Goal: Information Seeking & Learning: Understand process/instructions

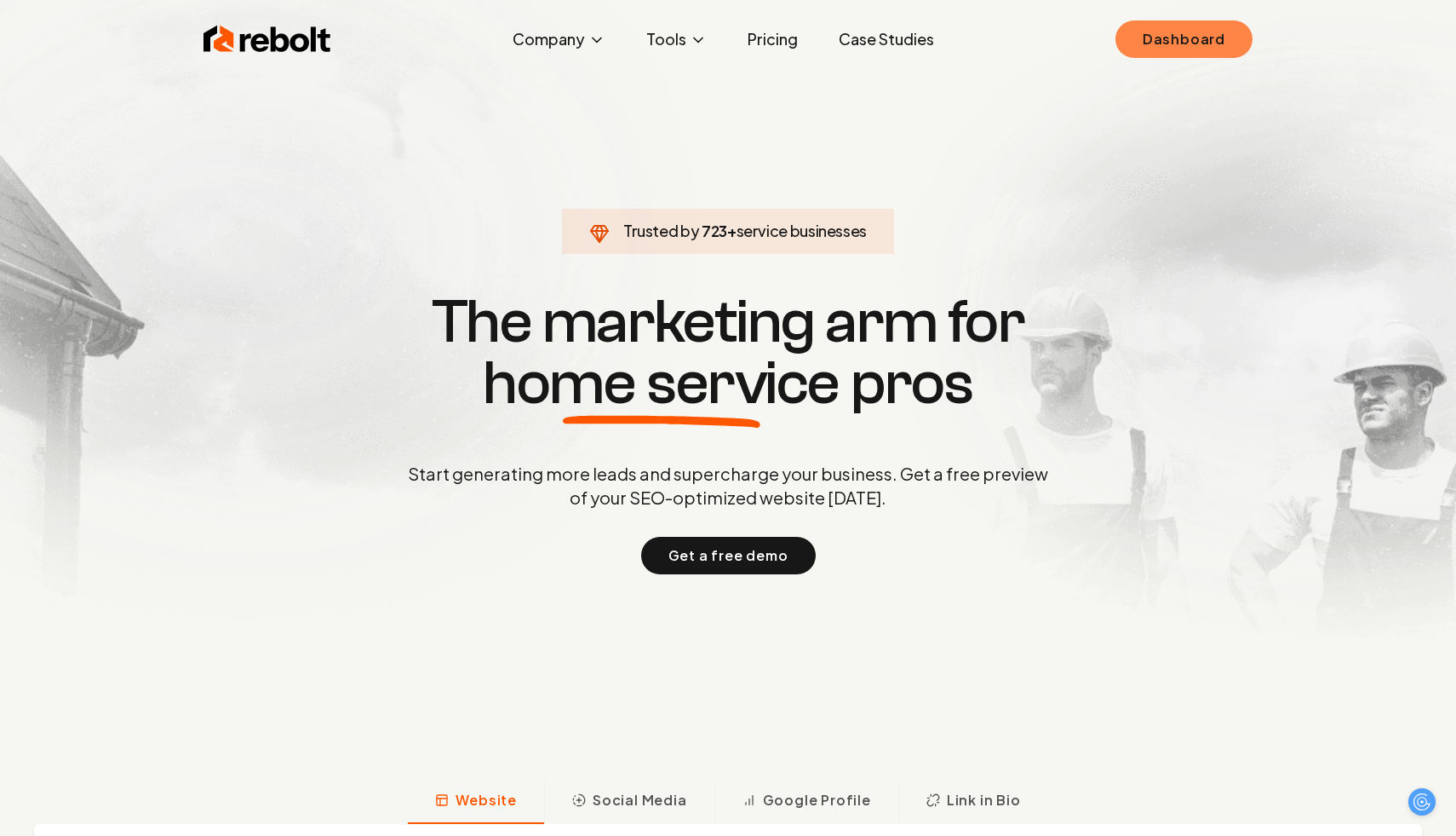
click at [1122, 48] on link "Dashboard" at bounding box center [1184, 39] width 137 height 38
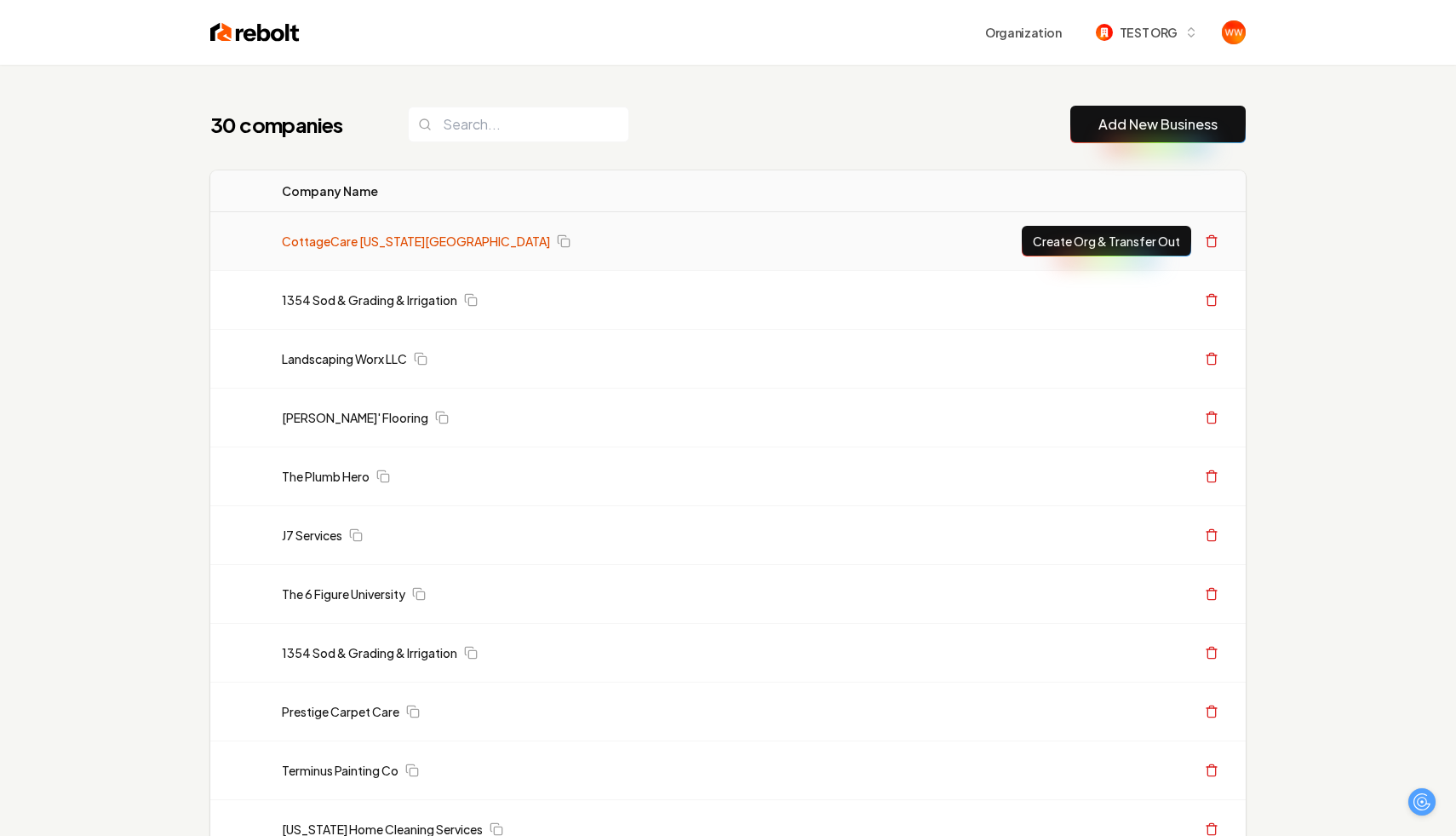
click at [349, 236] on link "CottageCare Virginia Beach" at bounding box center [415, 240] width 268 height 17
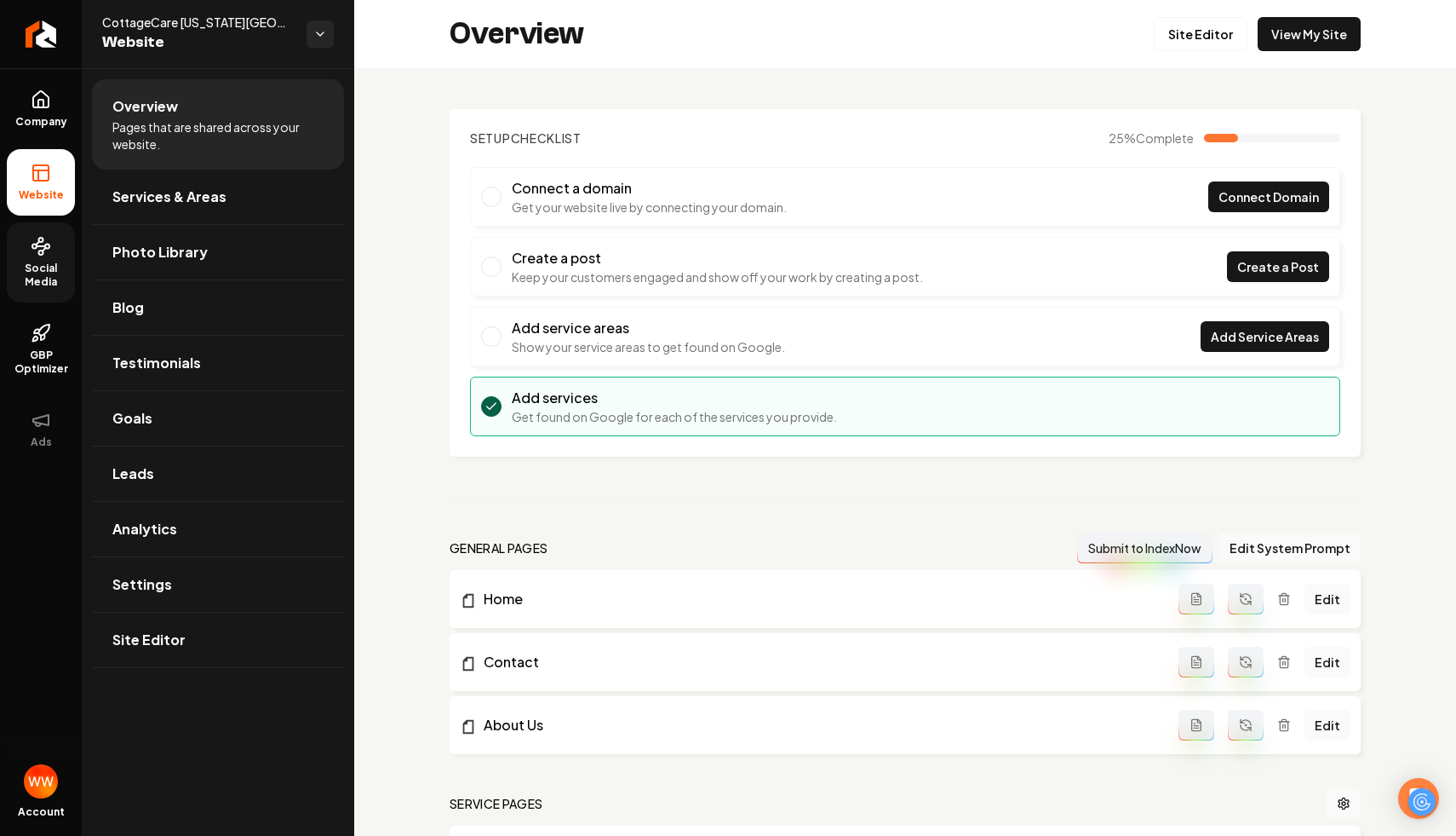
click at [33, 274] on span "Social Media" at bounding box center [40, 275] width 68 height 27
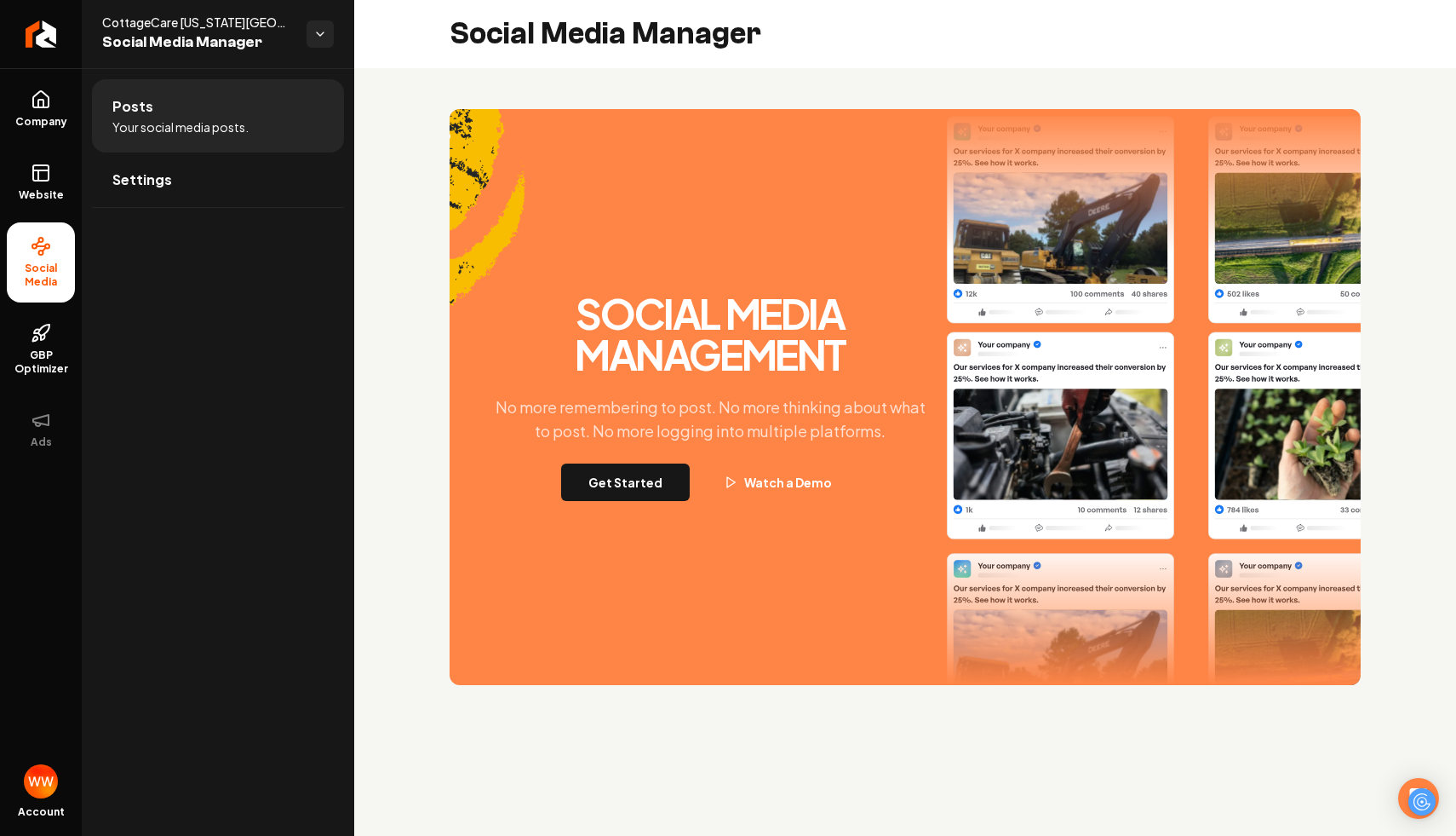
click at [537, 290] on div "Social Media Management No more remembering to post. No more thinking about wha…" at bounding box center [905, 397] width 911 height 576
click at [426, 172] on div "Social Media Management No more remembering to post. No more thinking about wha…" at bounding box center [905, 396] width 1102 height 657
click at [55, 37] on link "Return to dashboard" at bounding box center [40, 33] width 82 height 68
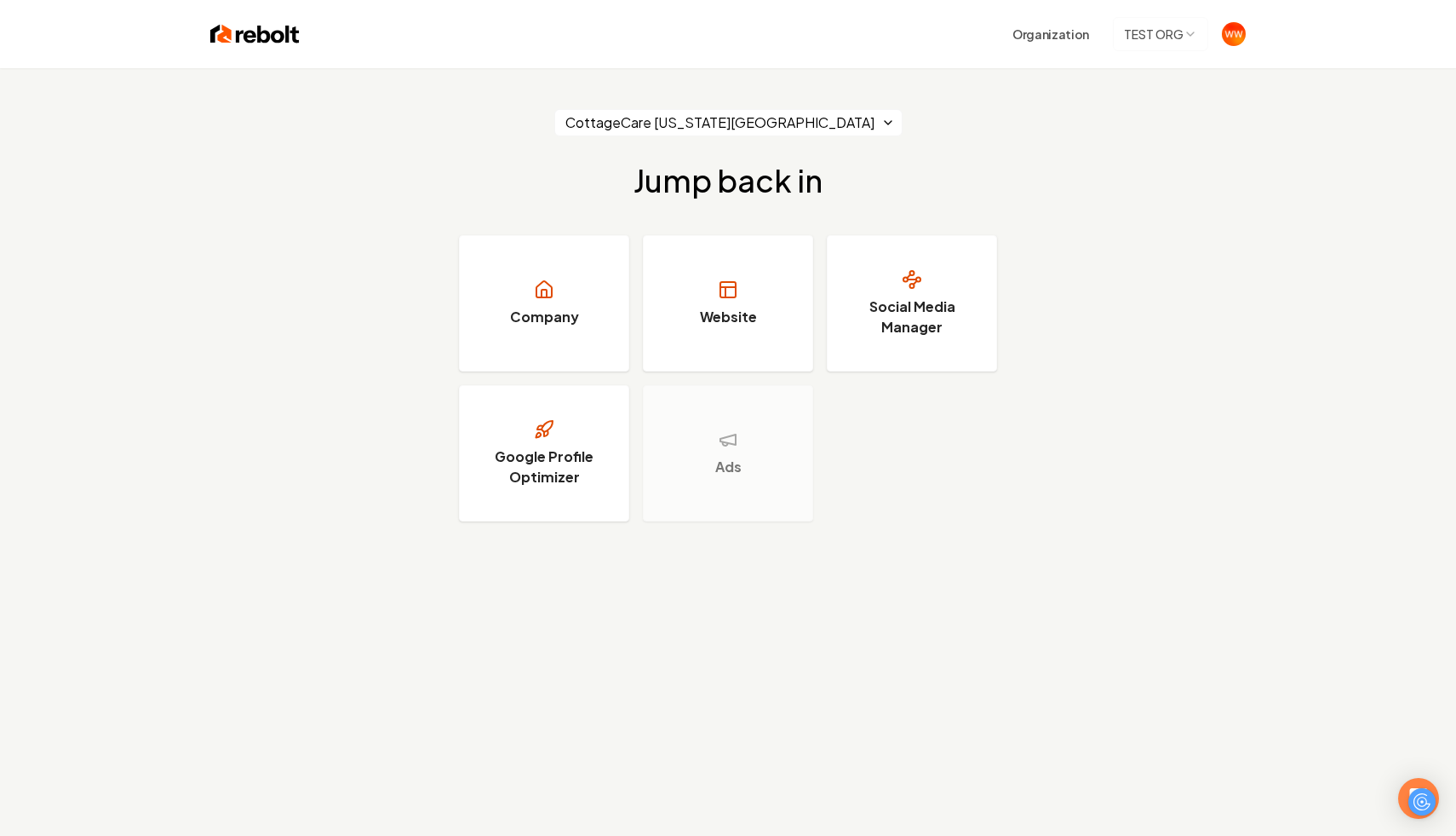
click at [934, 124] on div "CottageCare Virginia Beach Jump back in Company Website Social Media Manager Go…" at bounding box center [728, 314] width 1456 height 494
drag, startPoint x: 811, startPoint y: 187, endPoint x: 641, endPoint y: 187, distance: 170.0
click at [641, 187] on h2 "Jump back in" at bounding box center [728, 180] width 189 height 34
click at [677, 185] on h2 "Jump back in" at bounding box center [728, 180] width 189 height 34
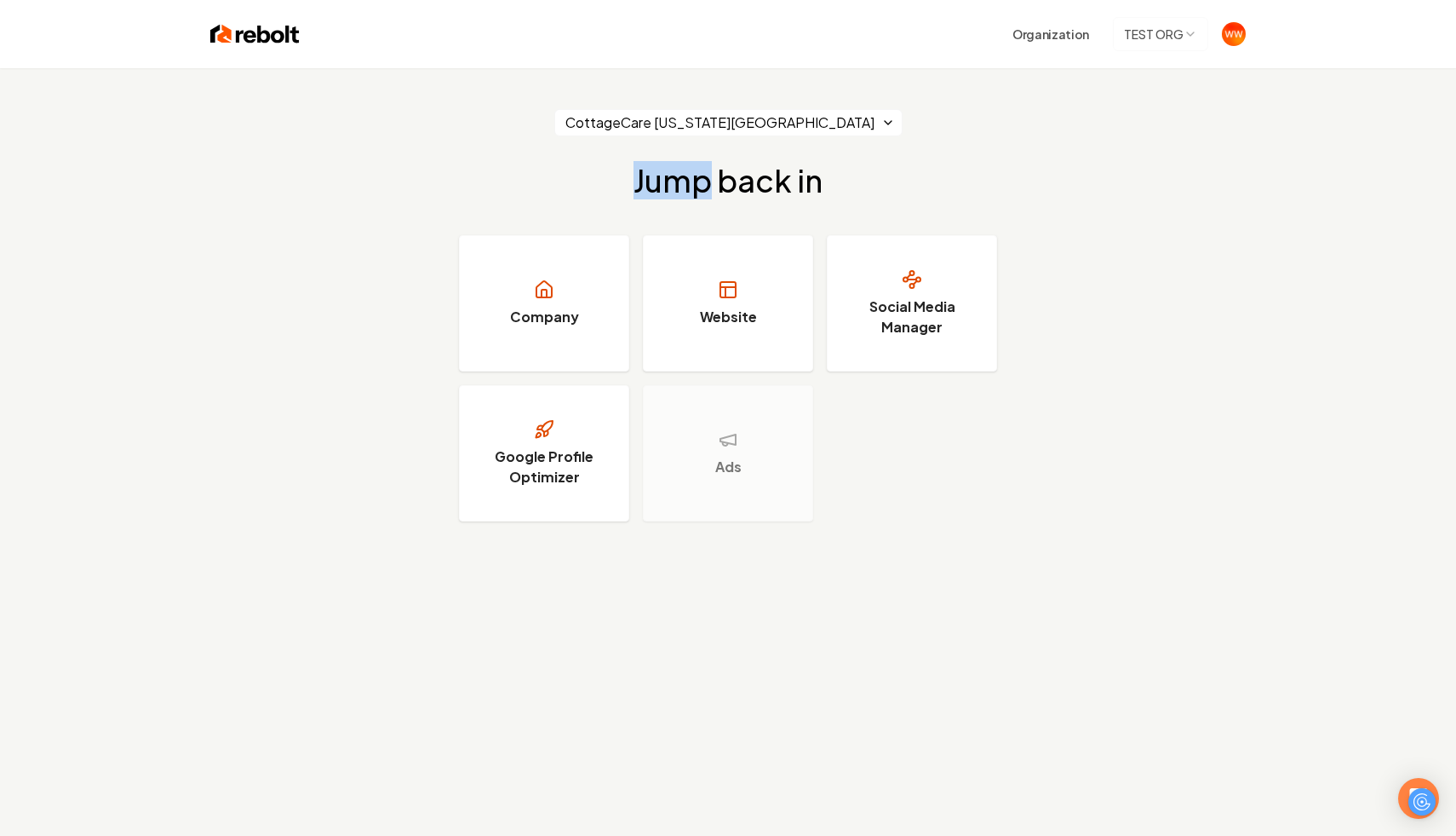
click at [684, 185] on h2 "Jump back in" at bounding box center [728, 180] width 189 height 34
click at [769, 181] on h2 "Jump back in" at bounding box center [728, 180] width 189 height 34
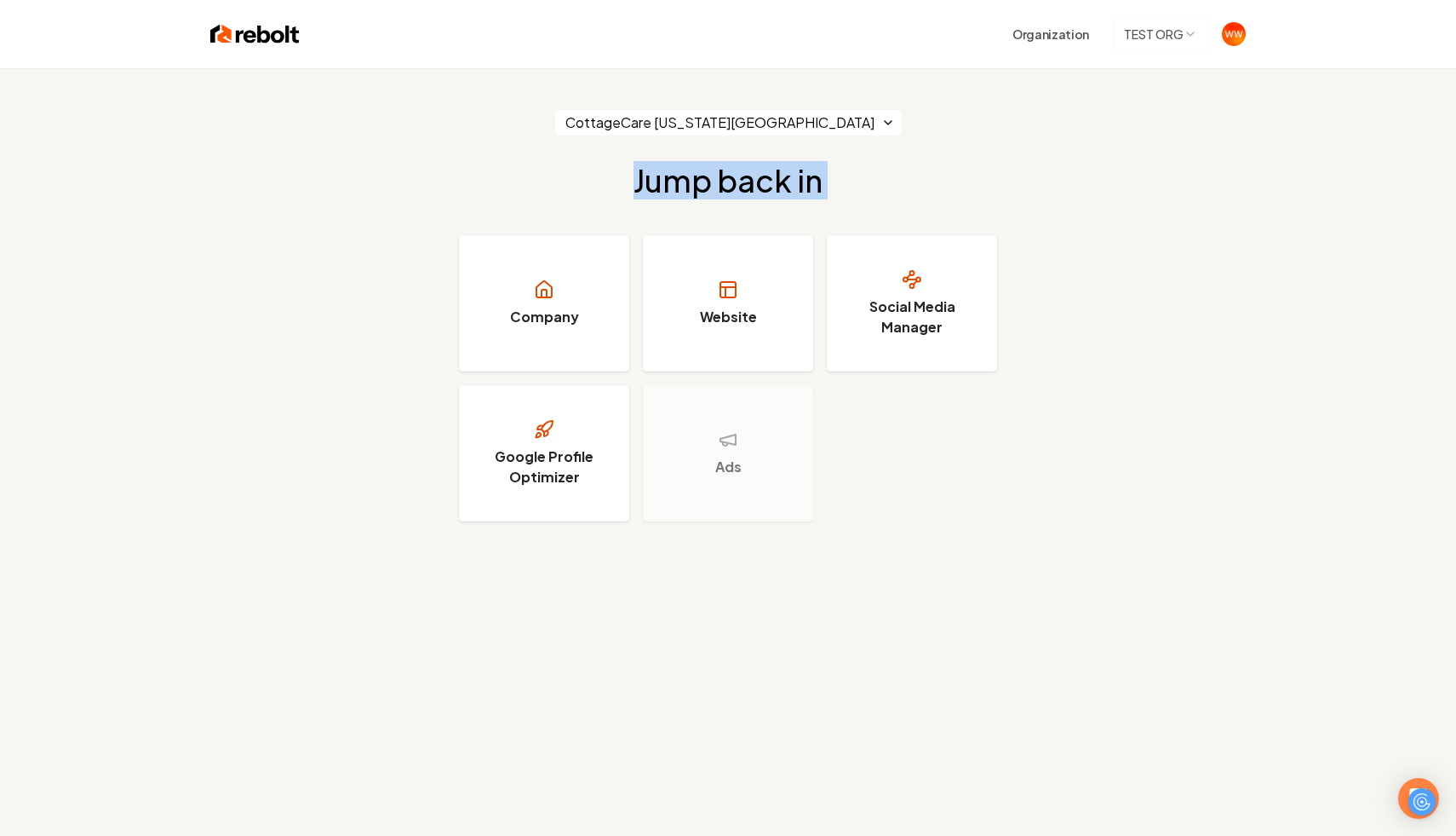
click at [810, 182] on h2 "Jump back in" at bounding box center [728, 180] width 189 height 34
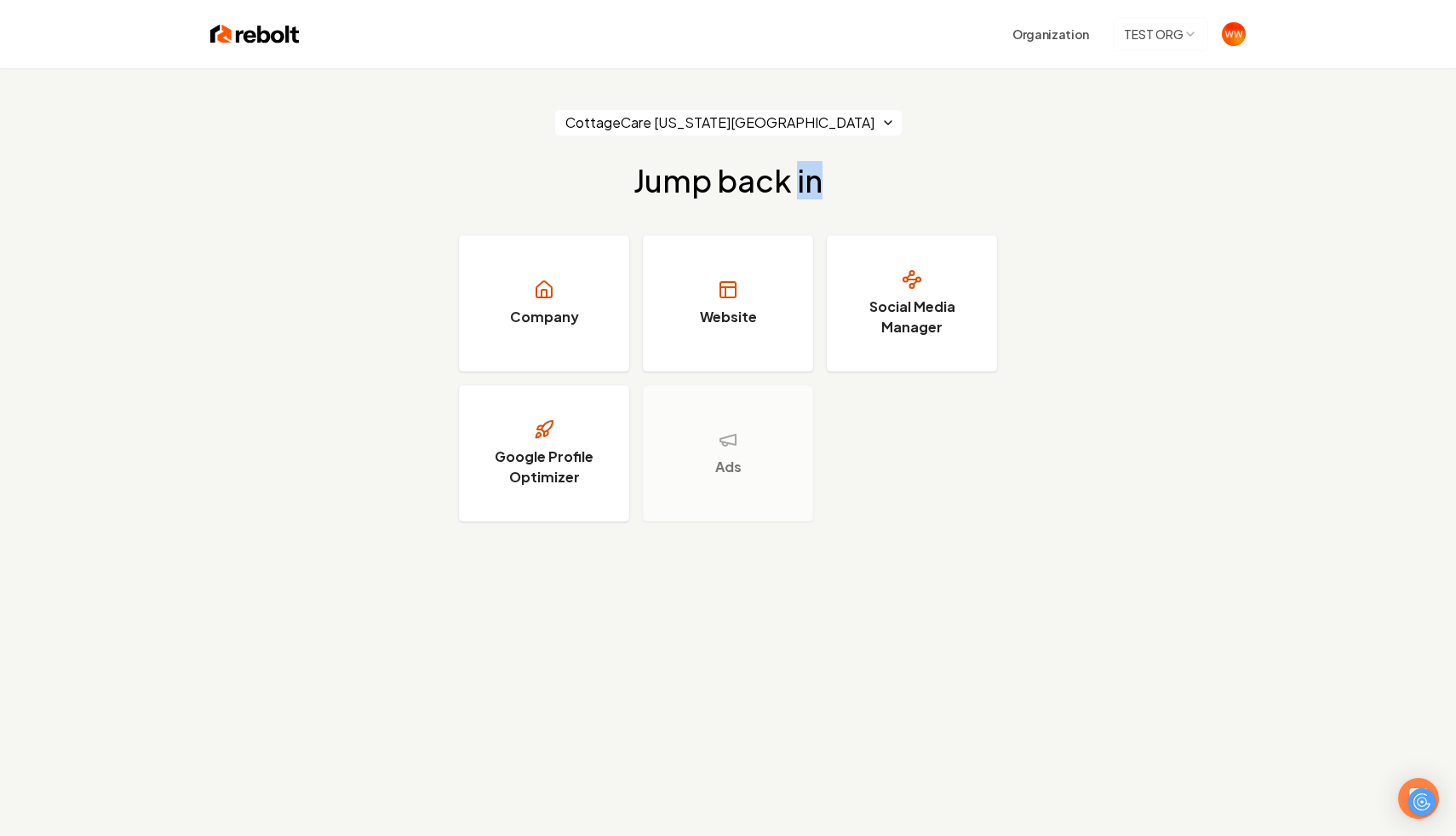
click at [769, 195] on h2 "Jump back in" at bounding box center [728, 180] width 189 height 34
drag, startPoint x: 735, startPoint y: 165, endPoint x: 695, endPoint y: 165, distance: 40.0
click at [695, 165] on h2 "Jump back in" at bounding box center [728, 180] width 189 height 34
click at [757, 175] on h2 "Jump back in" at bounding box center [728, 180] width 189 height 34
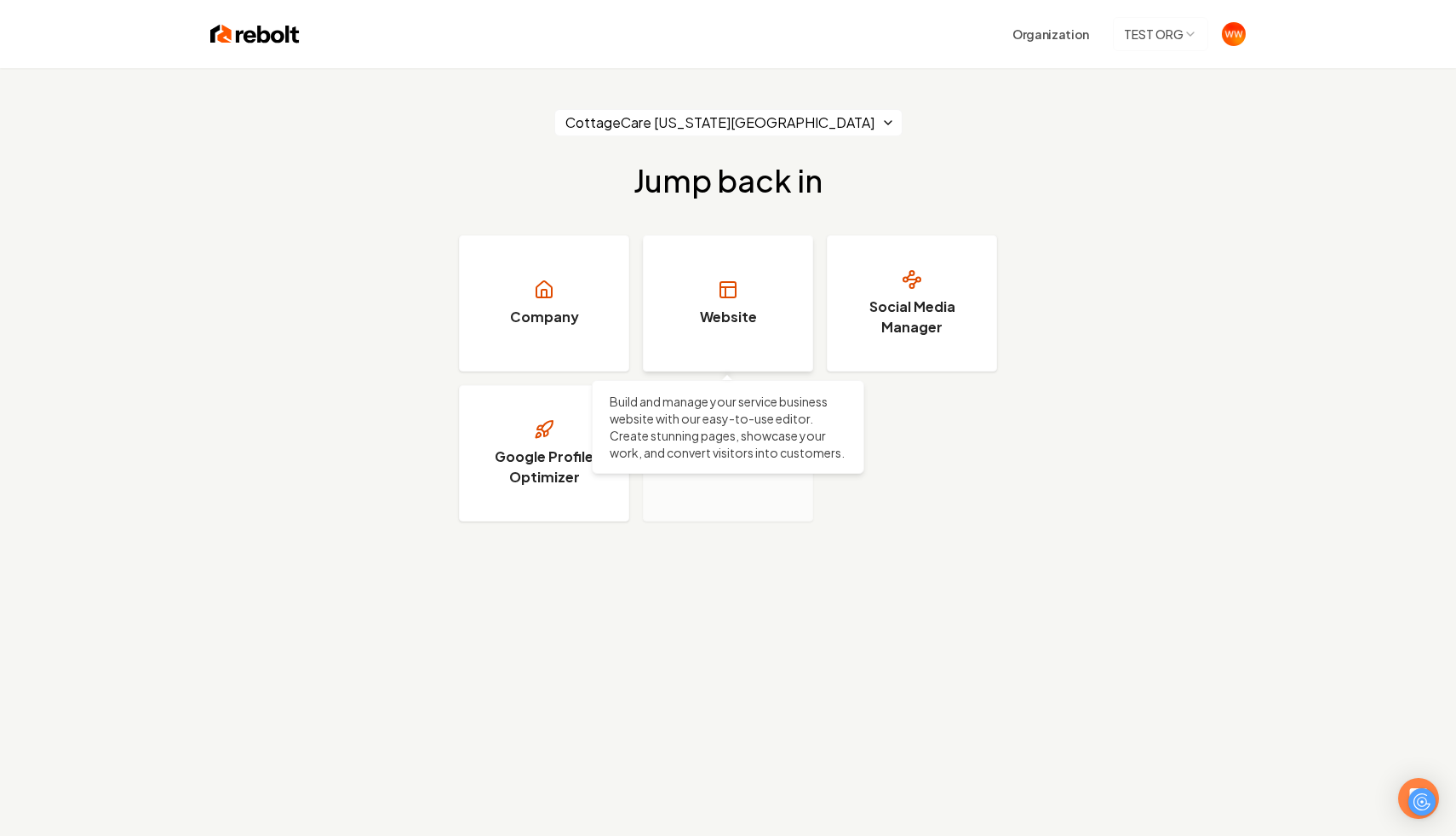
click at [680, 268] on link "Website" at bounding box center [728, 303] width 171 height 136
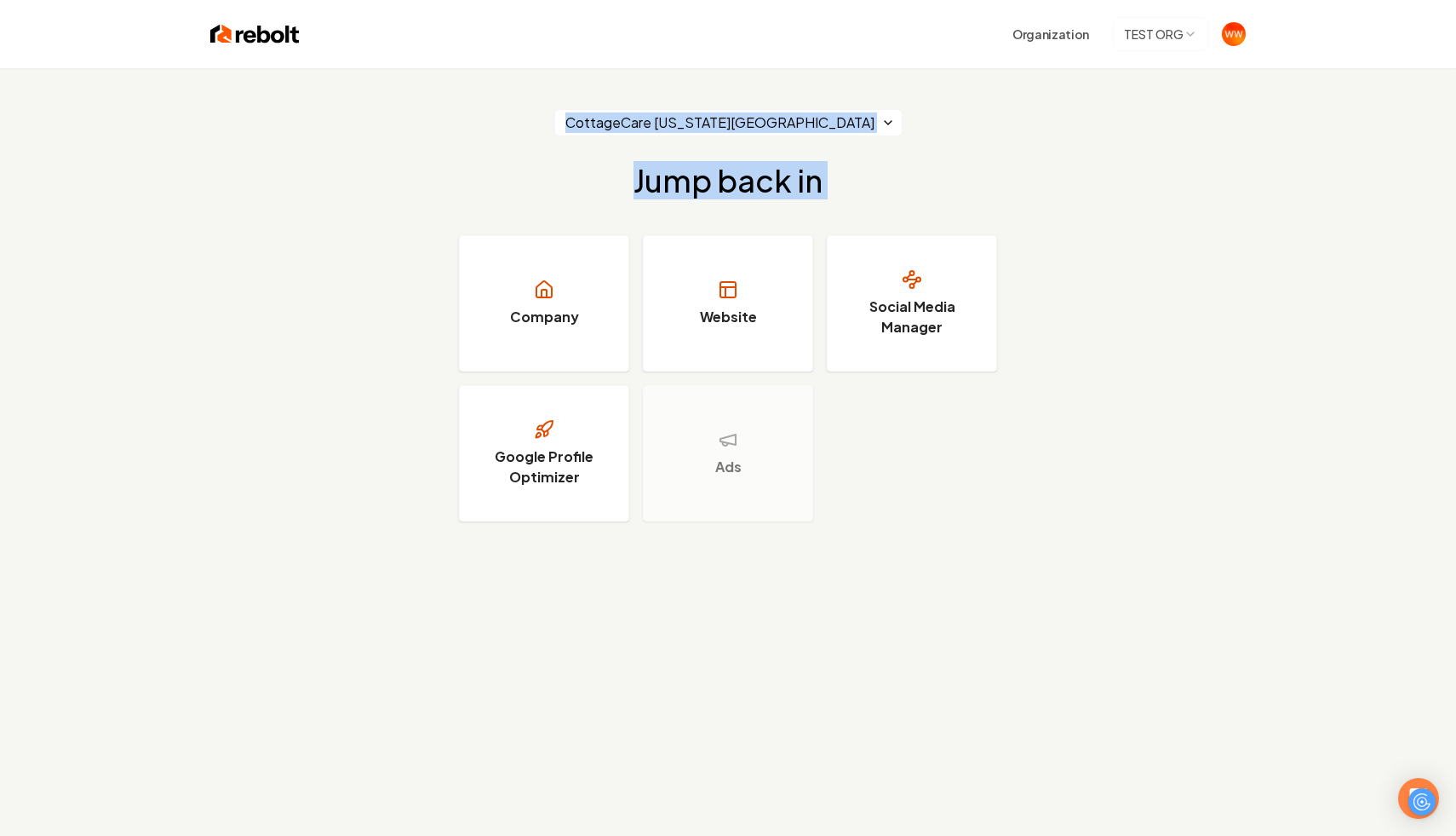
drag, startPoint x: 924, startPoint y: 169, endPoint x: 821, endPoint y: 98, distance: 125.1
click at [821, 98] on div "CottageCare Virginia Beach Jump back in Company Website Social Media Manager Go…" at bounding box center [728, 314] width 1456 height 494
click at [881, 144] on div "CottageCare Virginia Beach Jump back in Company Website Social Media Manager Go…" at bounding box center [728, 314] width 1456 height 494
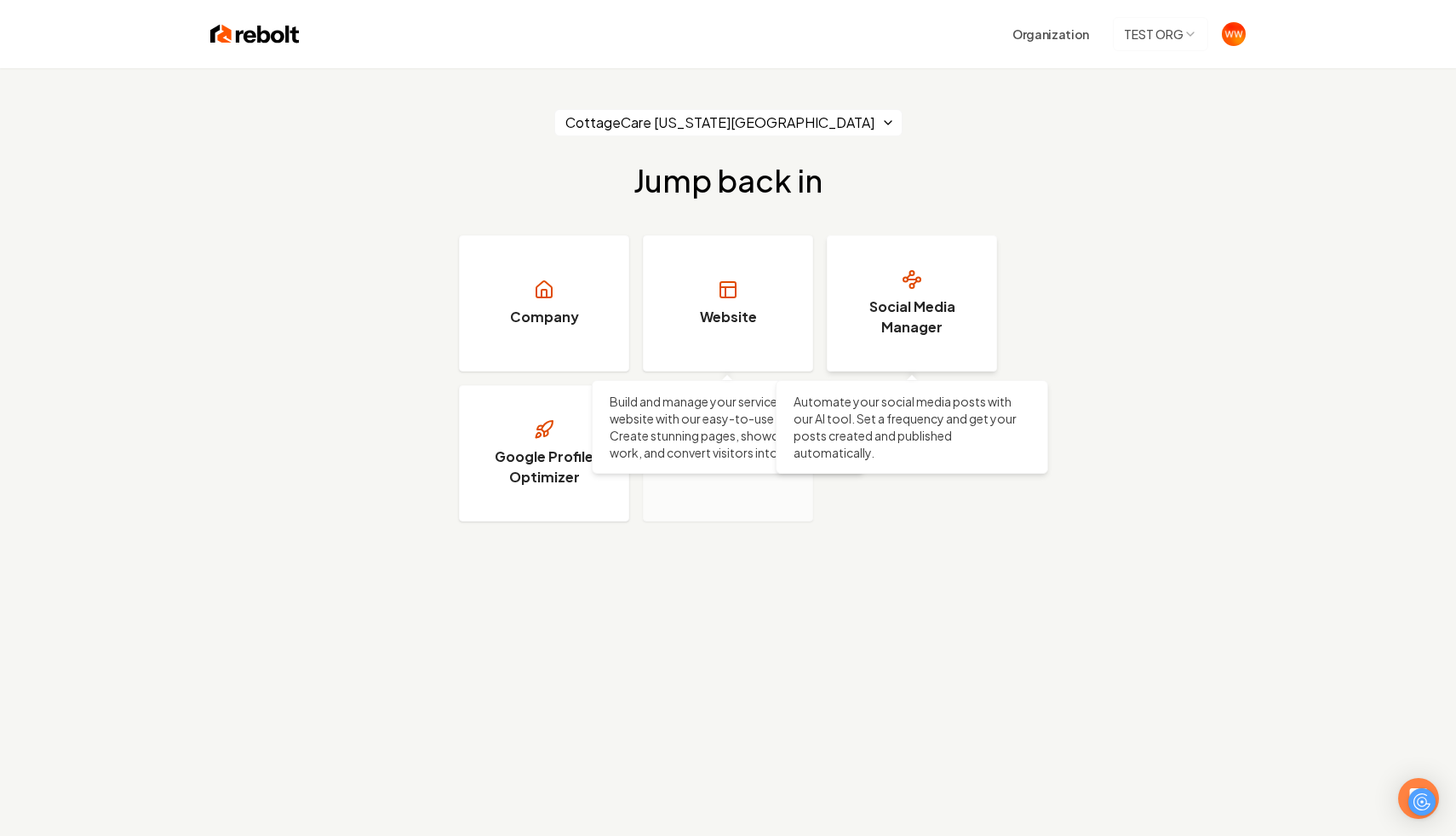
click at [925, 294] on link "Social Media Manager" at bounding box center [912, 303] width 171 height 136
drag, startPoint x: 363, startPoint y: 165, endPoint x: 1078, endPoint y: 470, distance: 777.3
click at [1078, 470] on div "CottageCare Virginia Beach Jump back in Company Website Build and manage your s…" at bounding box center [728, 314] width 1456 height 494
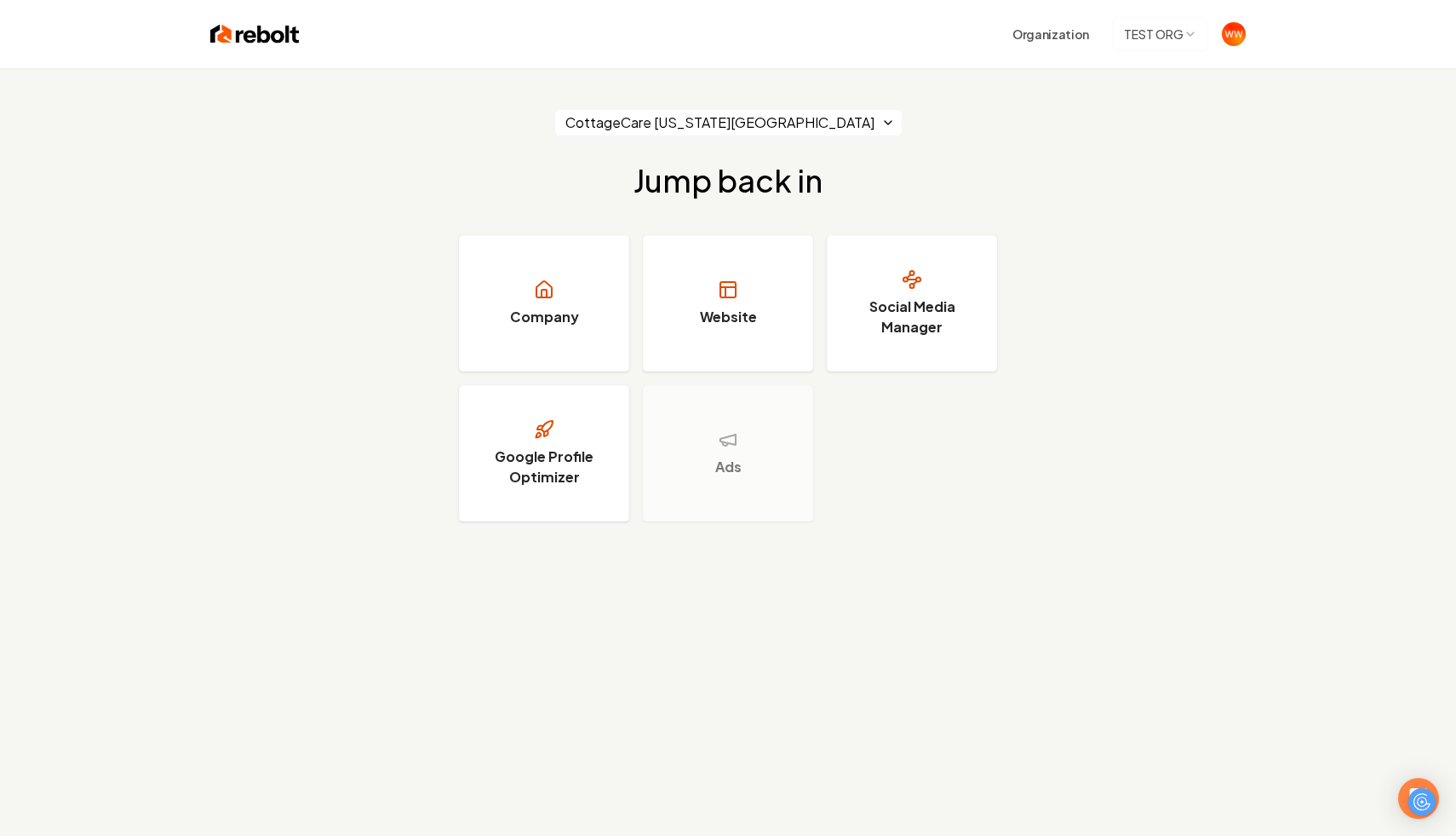
click at [1108, 550] on div "CottageCare Virginia Beach Jump back in Company Website Social Media Manager Go…" at bounding box center [728, 314] width 1456 height 494
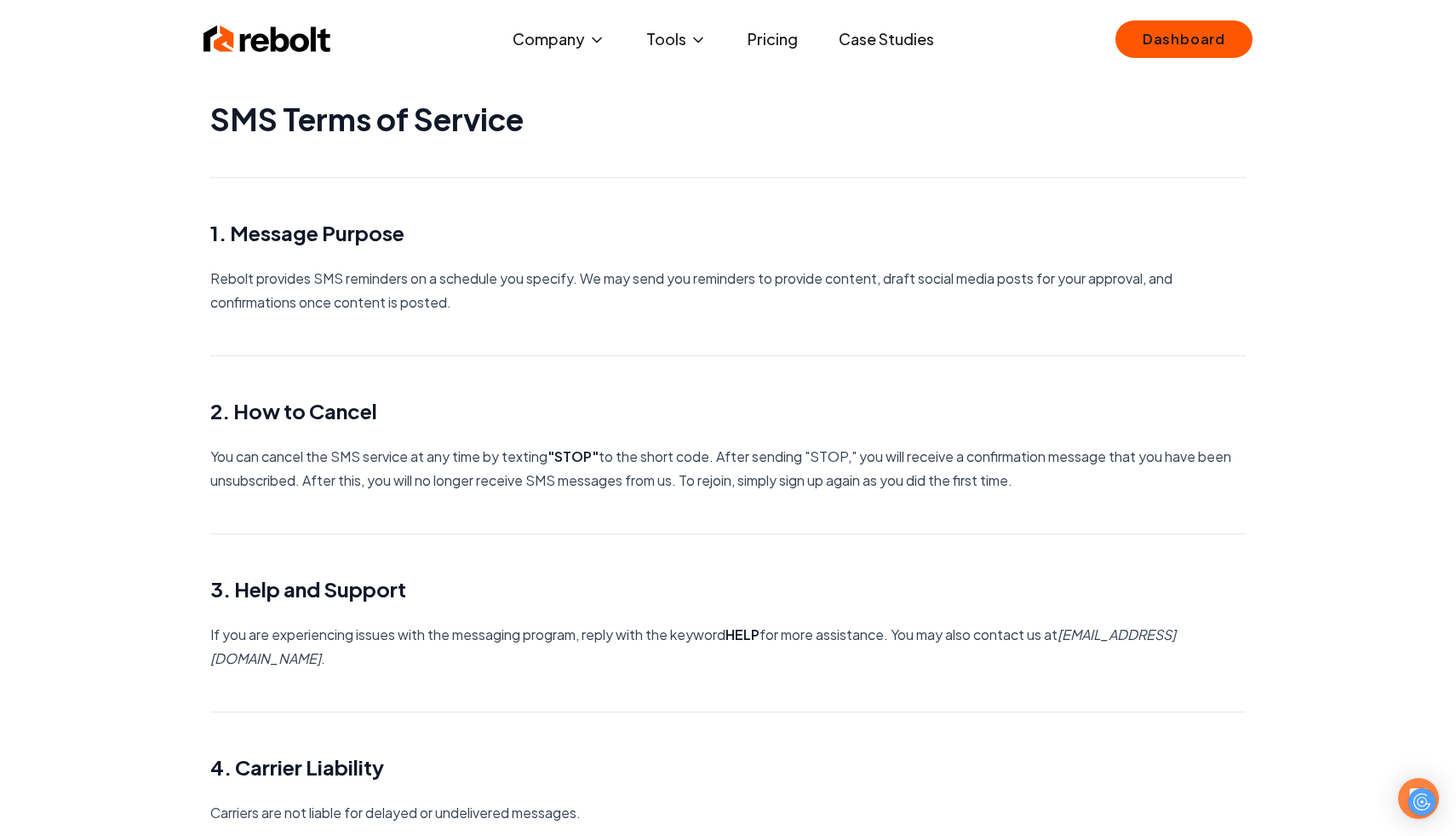
click at [667, 242] on h2 "1. Message Purpose" at bounding box center [728, 232] width 1035 height 27
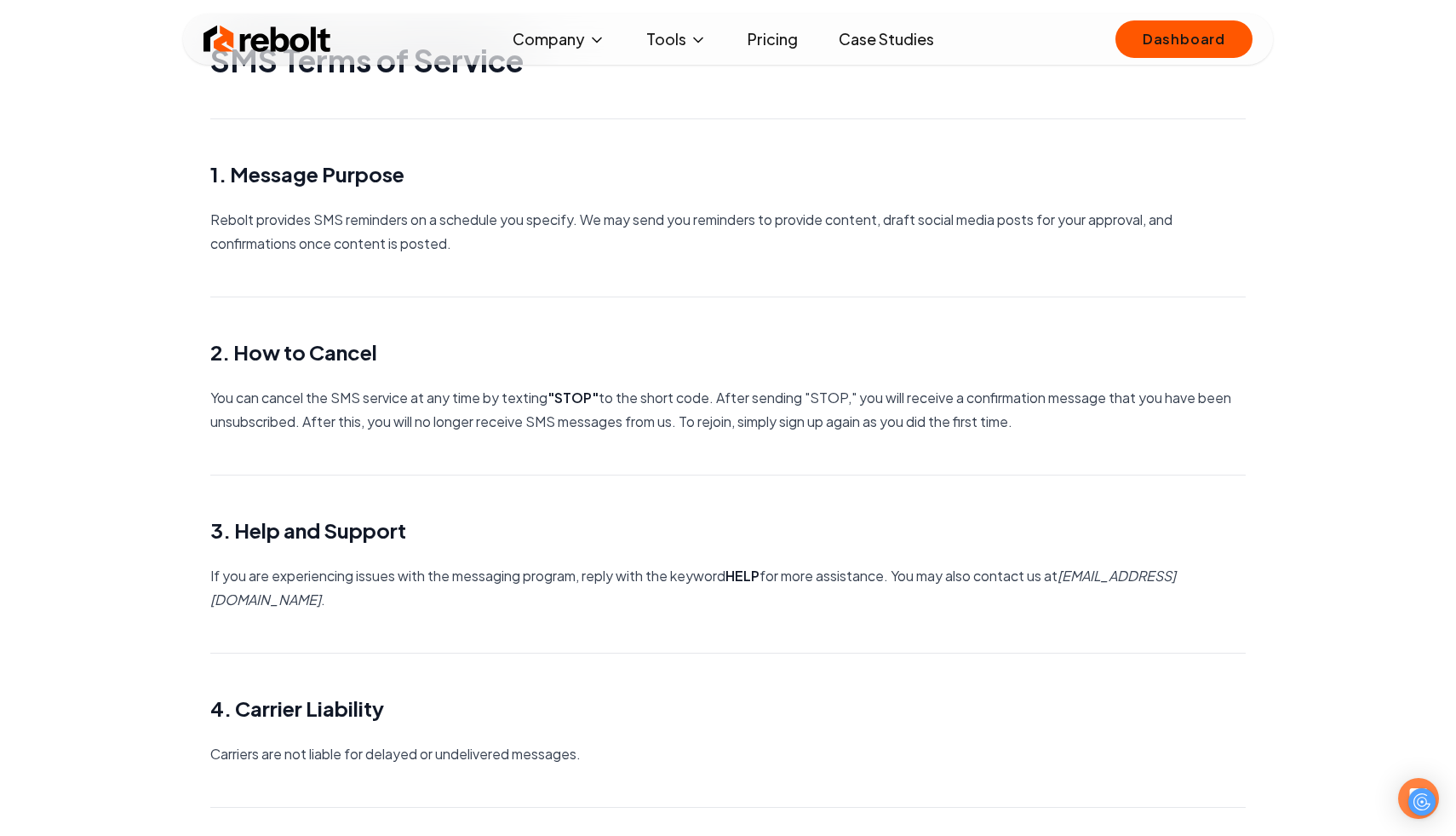
drag, startPoint x: 666, startPoint y: 203, endPoint x: 739, endPoint y: 472, distance: 278.7
click at [739, 472] on main "SMS Terms of Service 1. Message Purpose Rebolt provides SMS reminders on a sche…" at bounding box center [728, 532] width 1090 height 1181
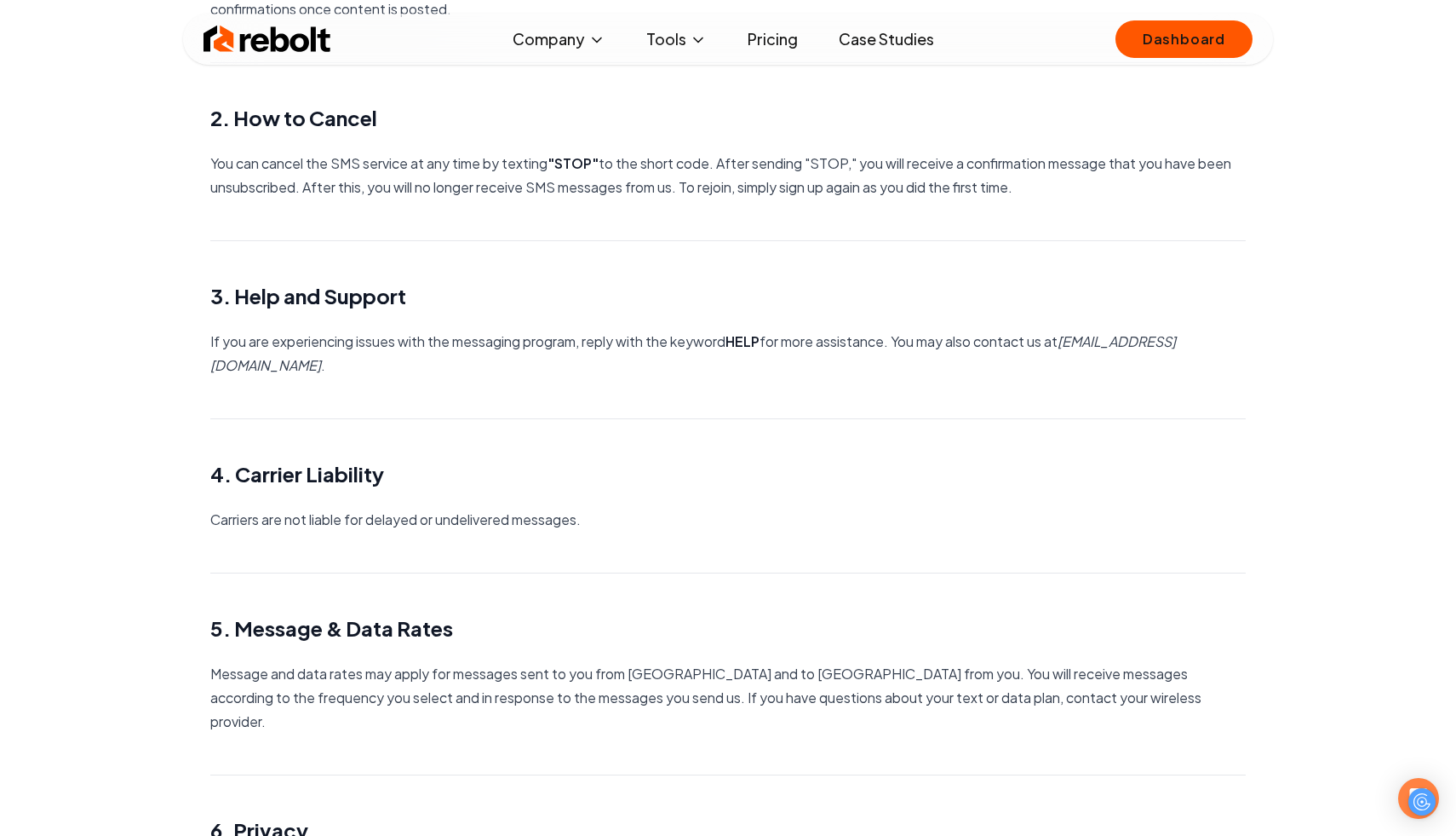
click at [721, 318] on main "SMS Terms of Service 1. Message Purpose Rebolt provides SMS reminders on a sche…" at bounding box center [728, 297] width 1090 height 1181
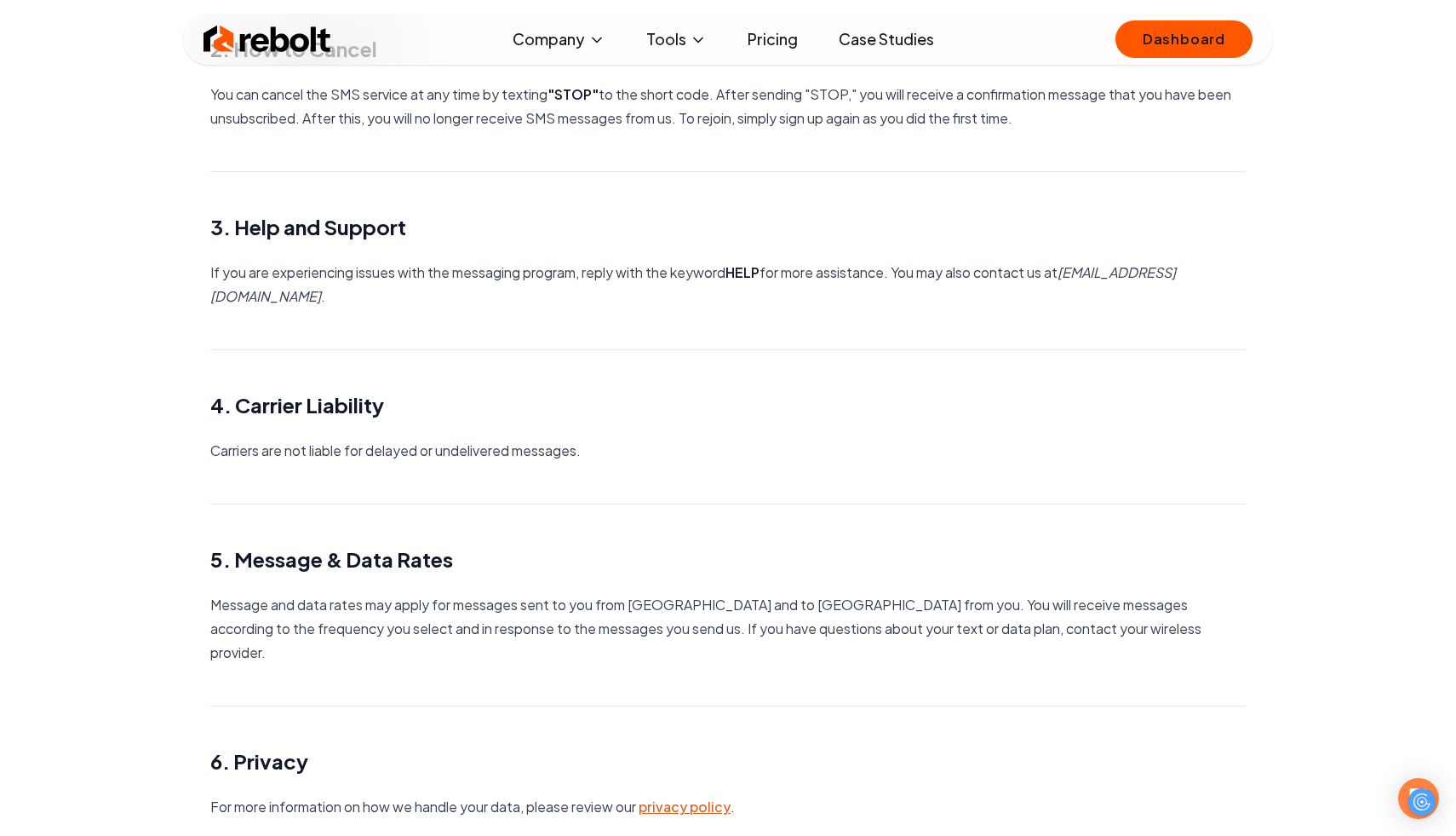
scroll to position [446, 0]
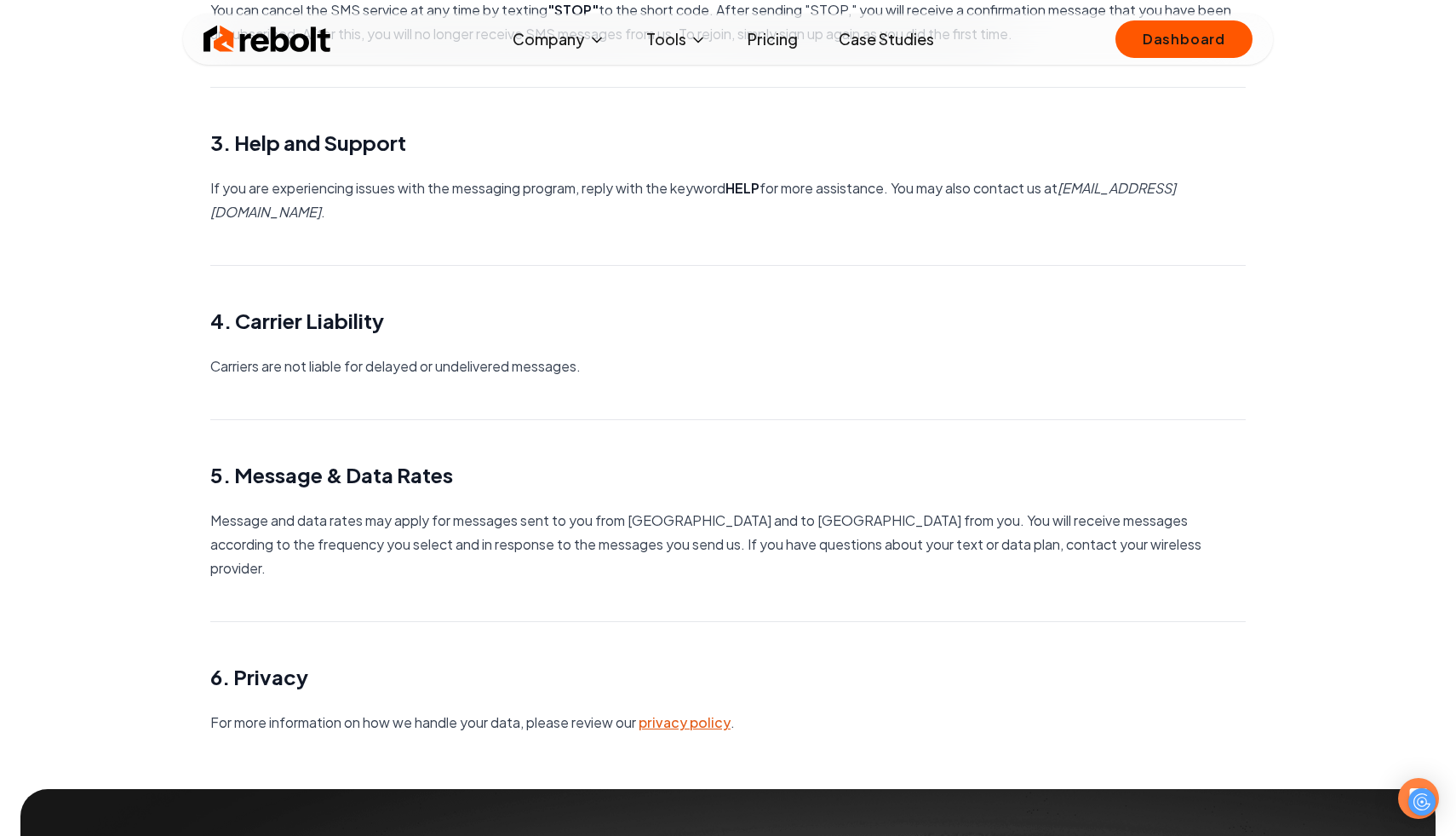
drag, startPoint x: 717, startPoint y: 238, endPoint x: 721, endPoint y: 278, distance: 40.2
click at [721, 275] on main "SMS Terms of Service 1. Message Purpose Rebolt provides SMS reminders on a sche…" at bounding box center [728, 144] width 1090 height 1181
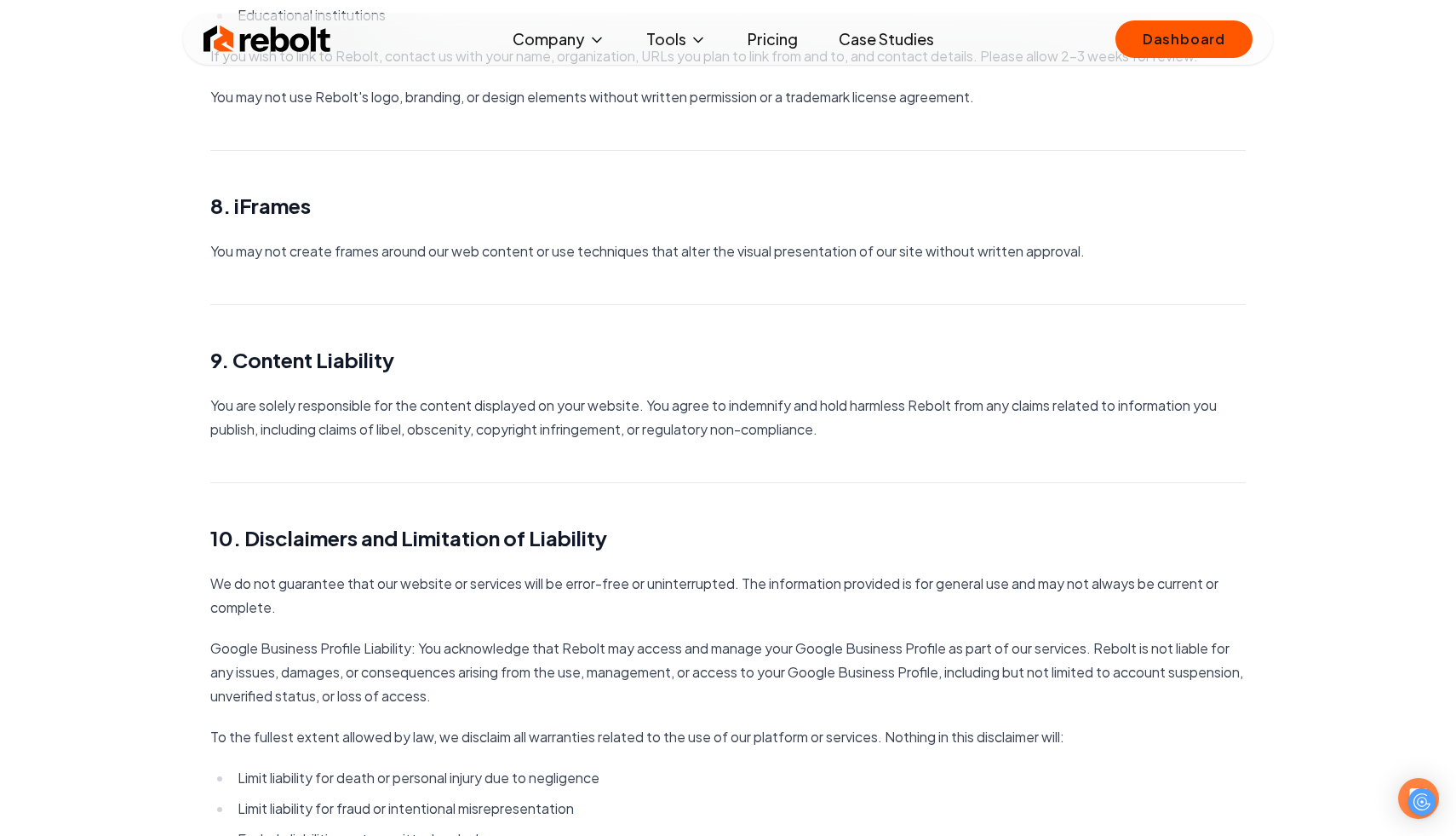
scroll to position [2704, 0]
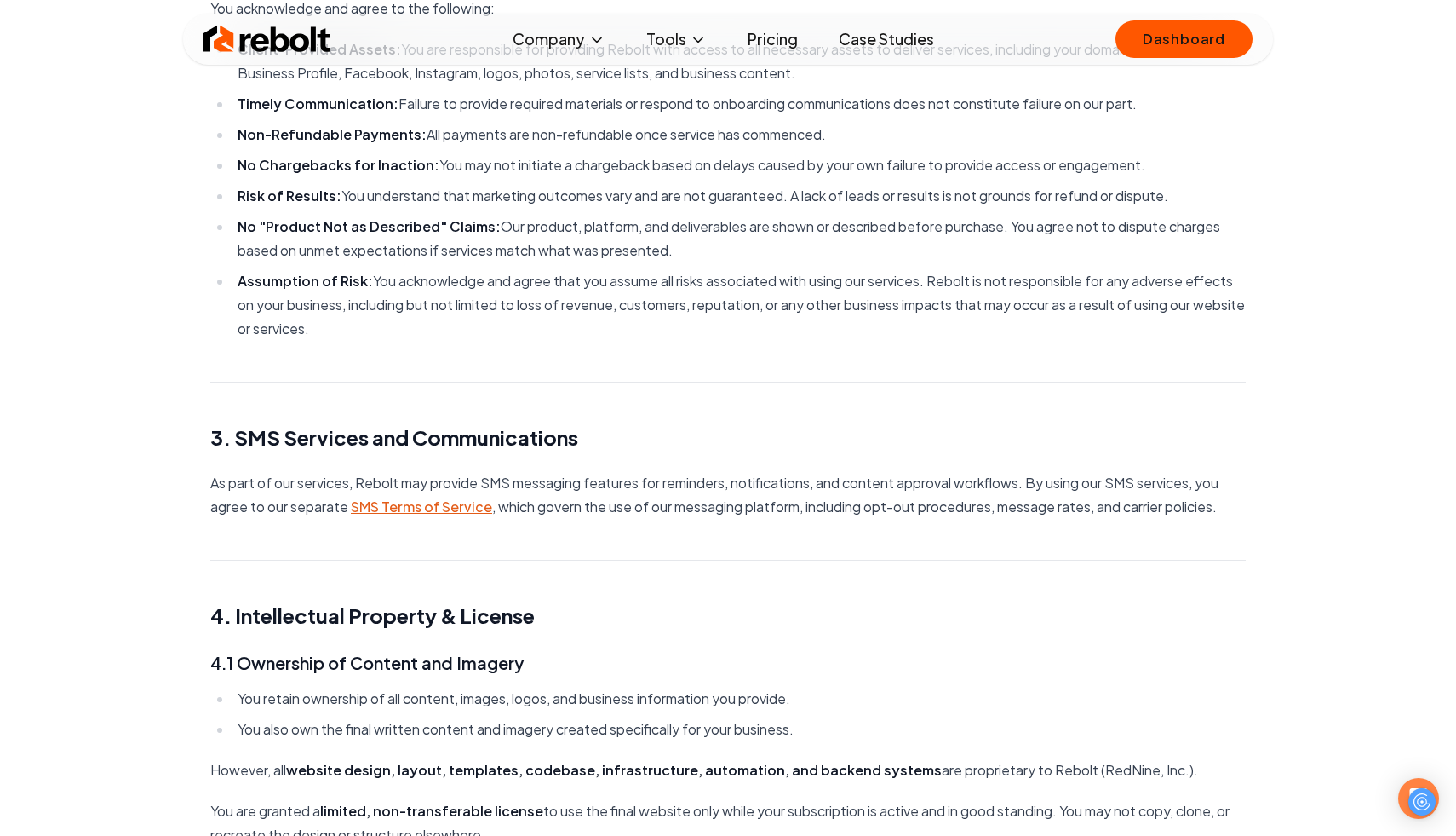
scroll to position [575, 0]
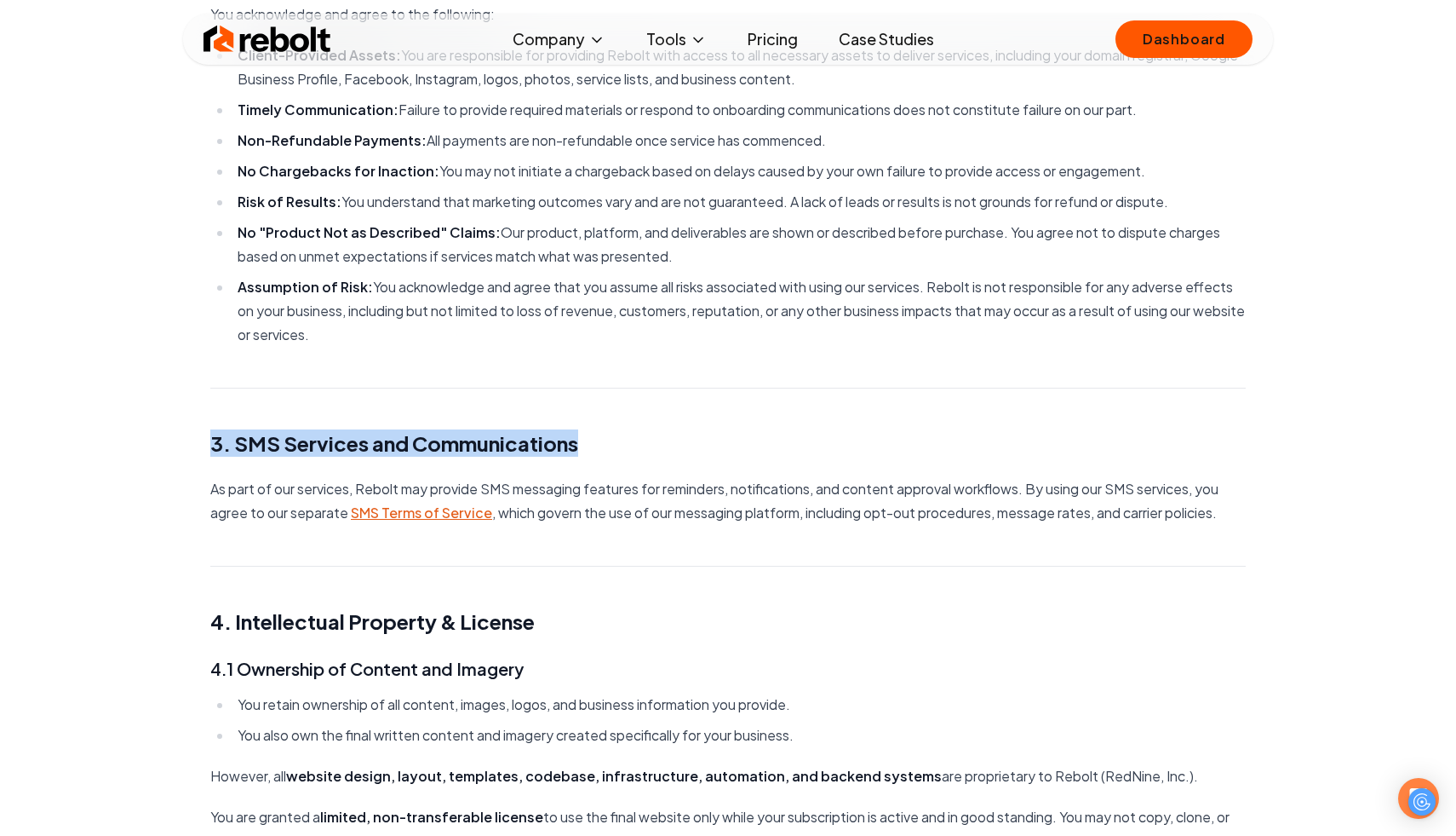
drag, startPoint x: 596, startPoint y: 446, endPoint x: 176, endPoint y: 440, distance: 420.0
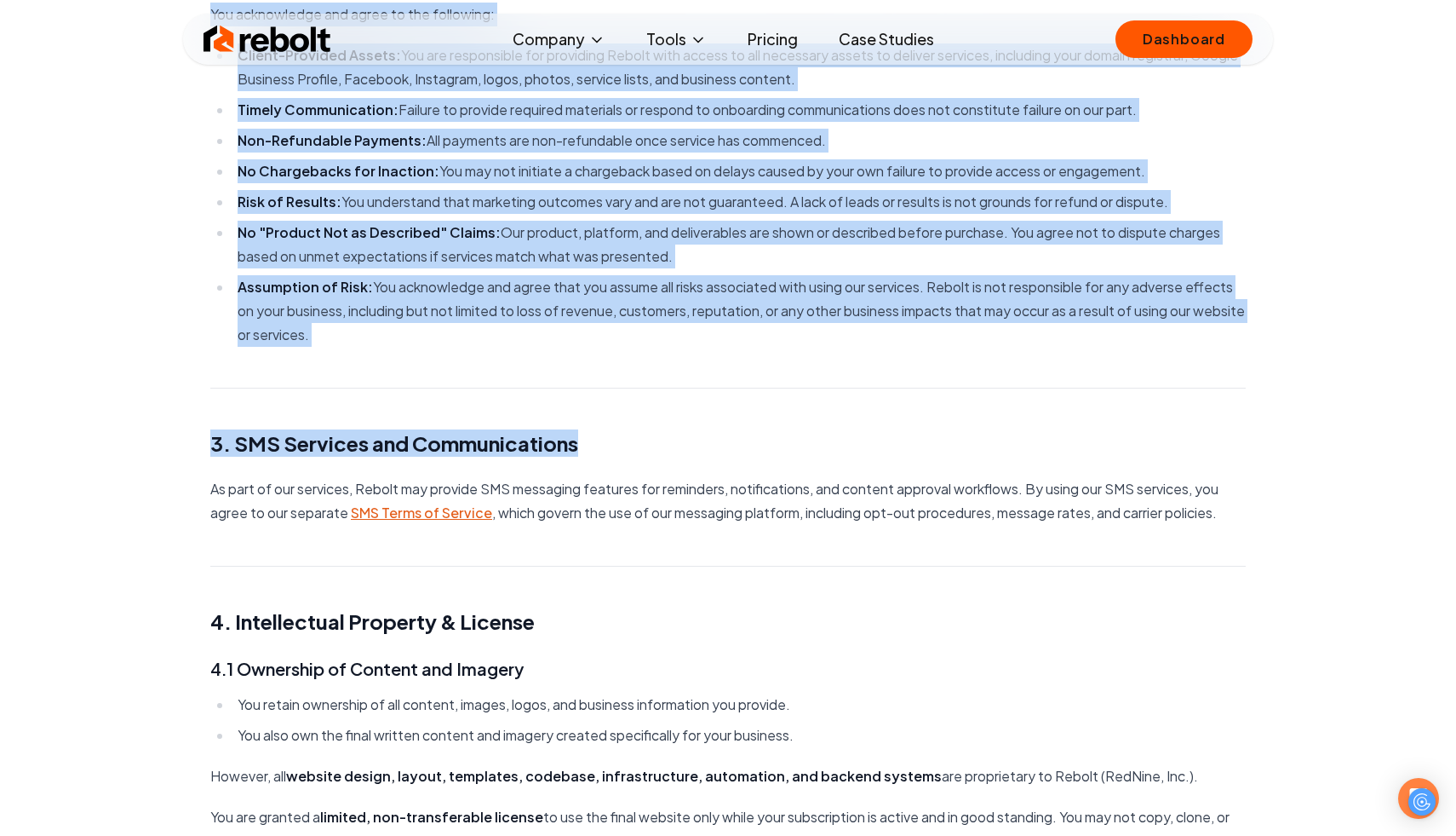
click at [368, 434] on h2 "3. SMS Services and Communications" at bounding box center [728, 443] width 1035 height 27
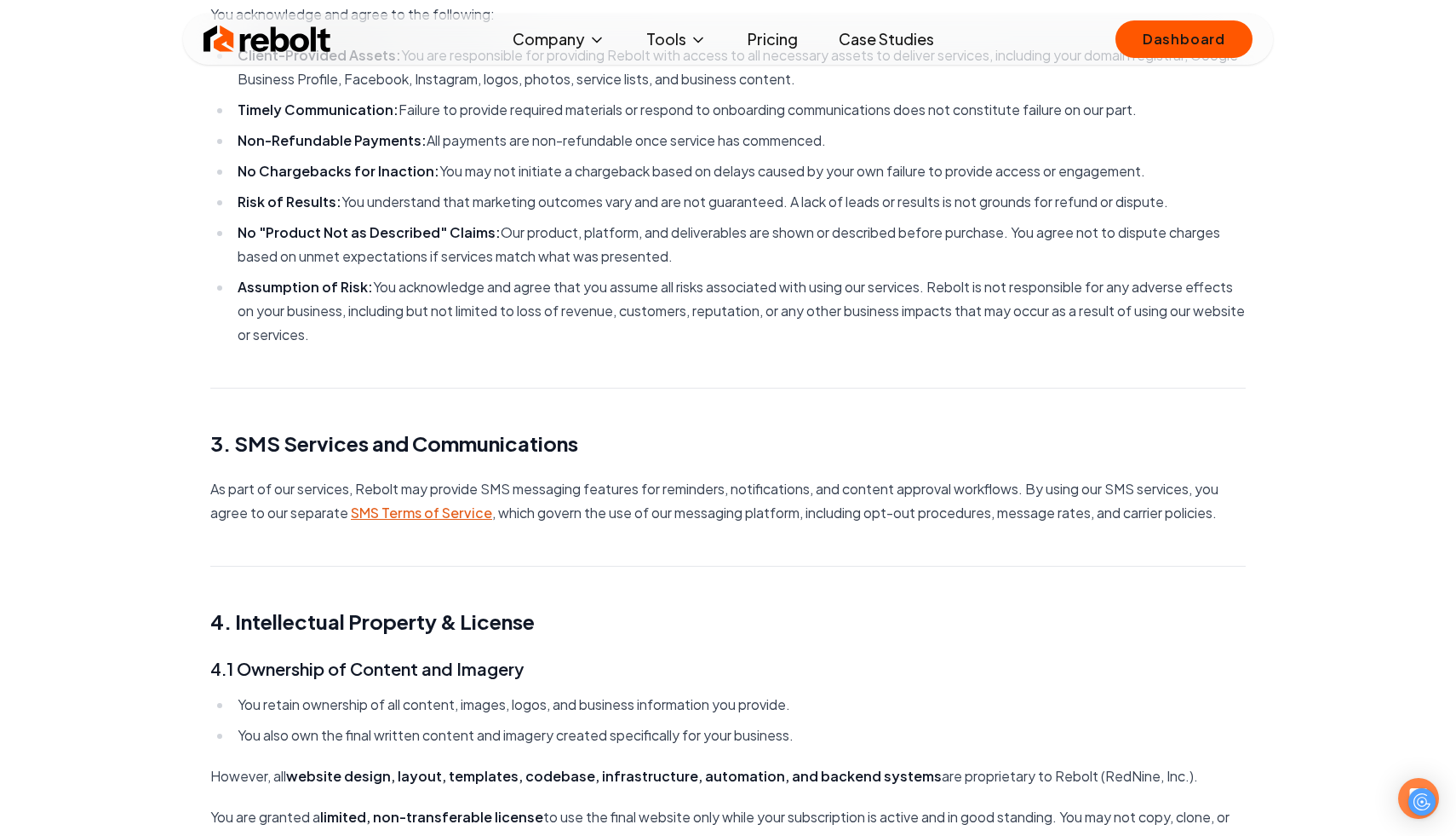
click at [368, 434] on h2 "3. SMS Services and Communications" at bounding box center [728, 443] width 1035 height 27
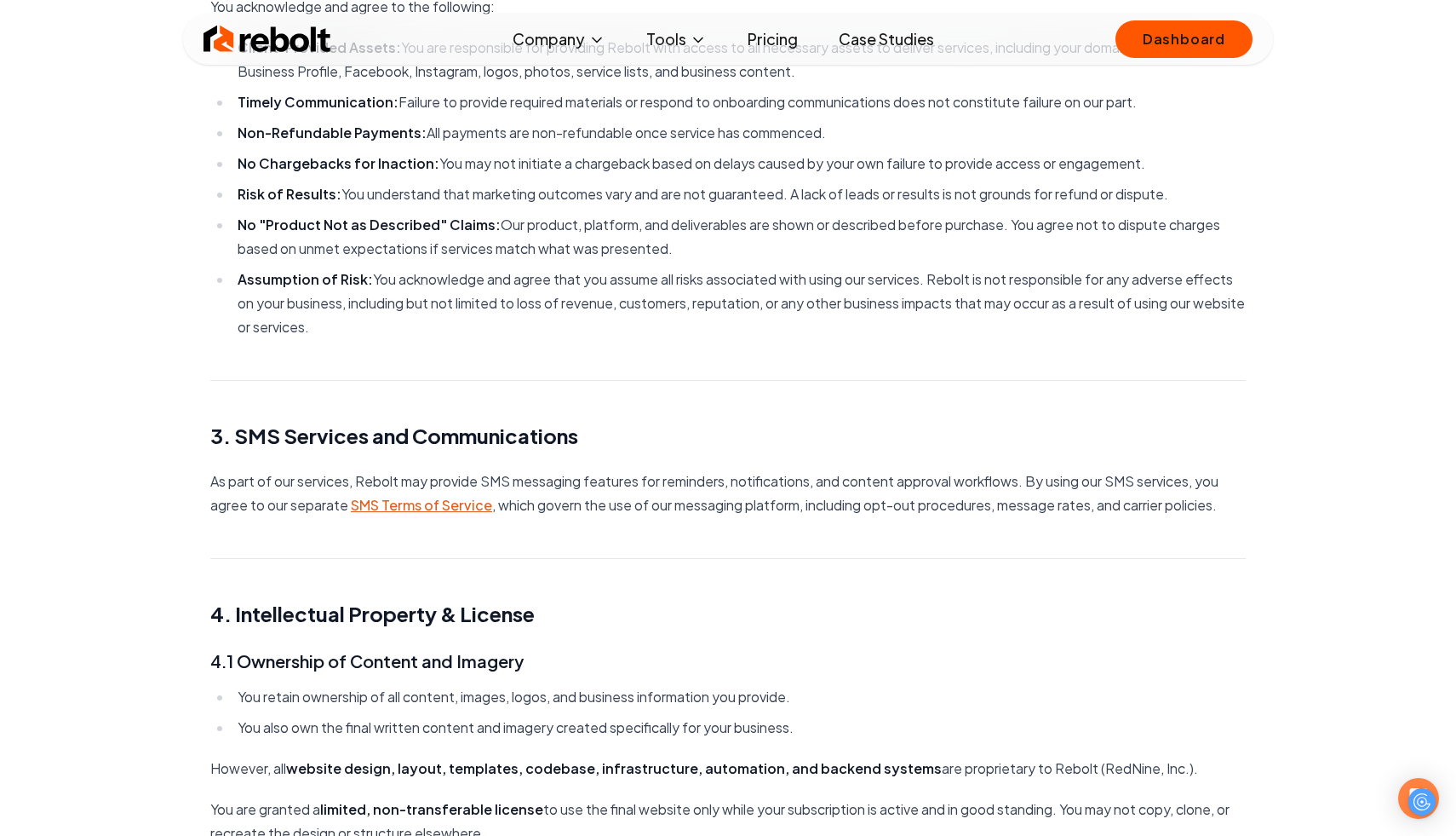
scroll to position [587, 0]
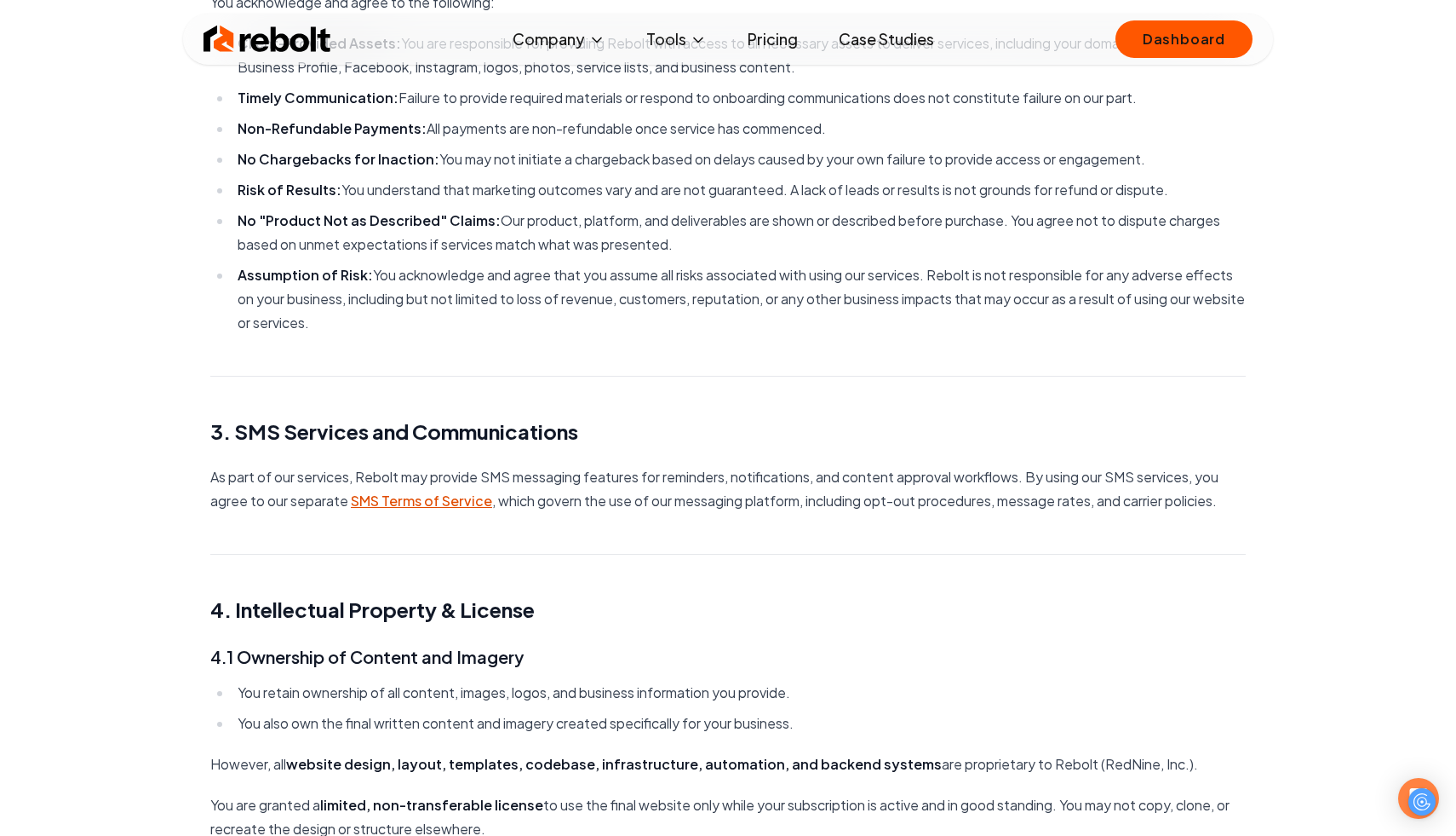
click at [476, 497] on link "SMS Terms of Service" at bounding box center [421, 500] width 142 height 18
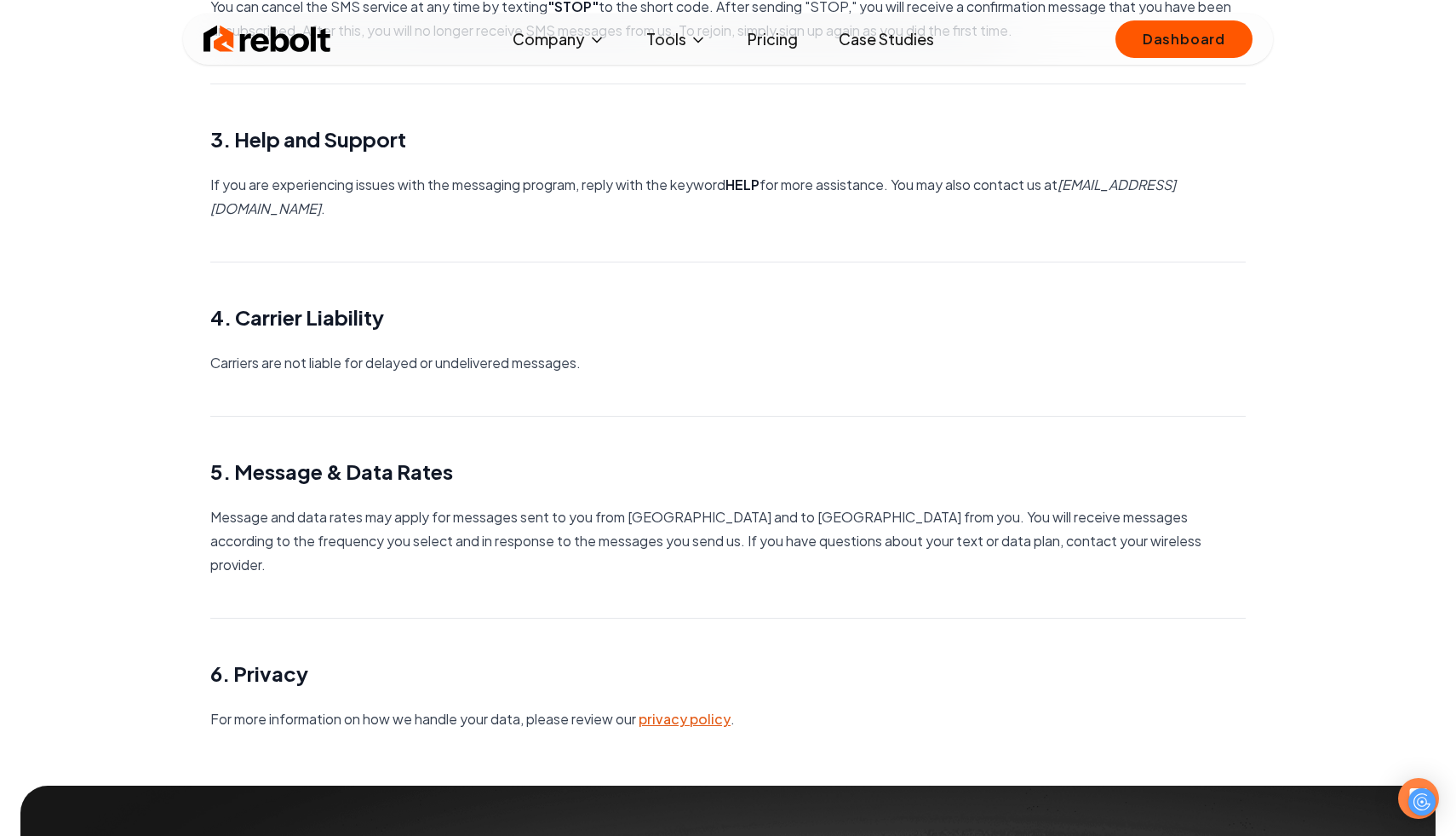
scroll to position [486, 0]
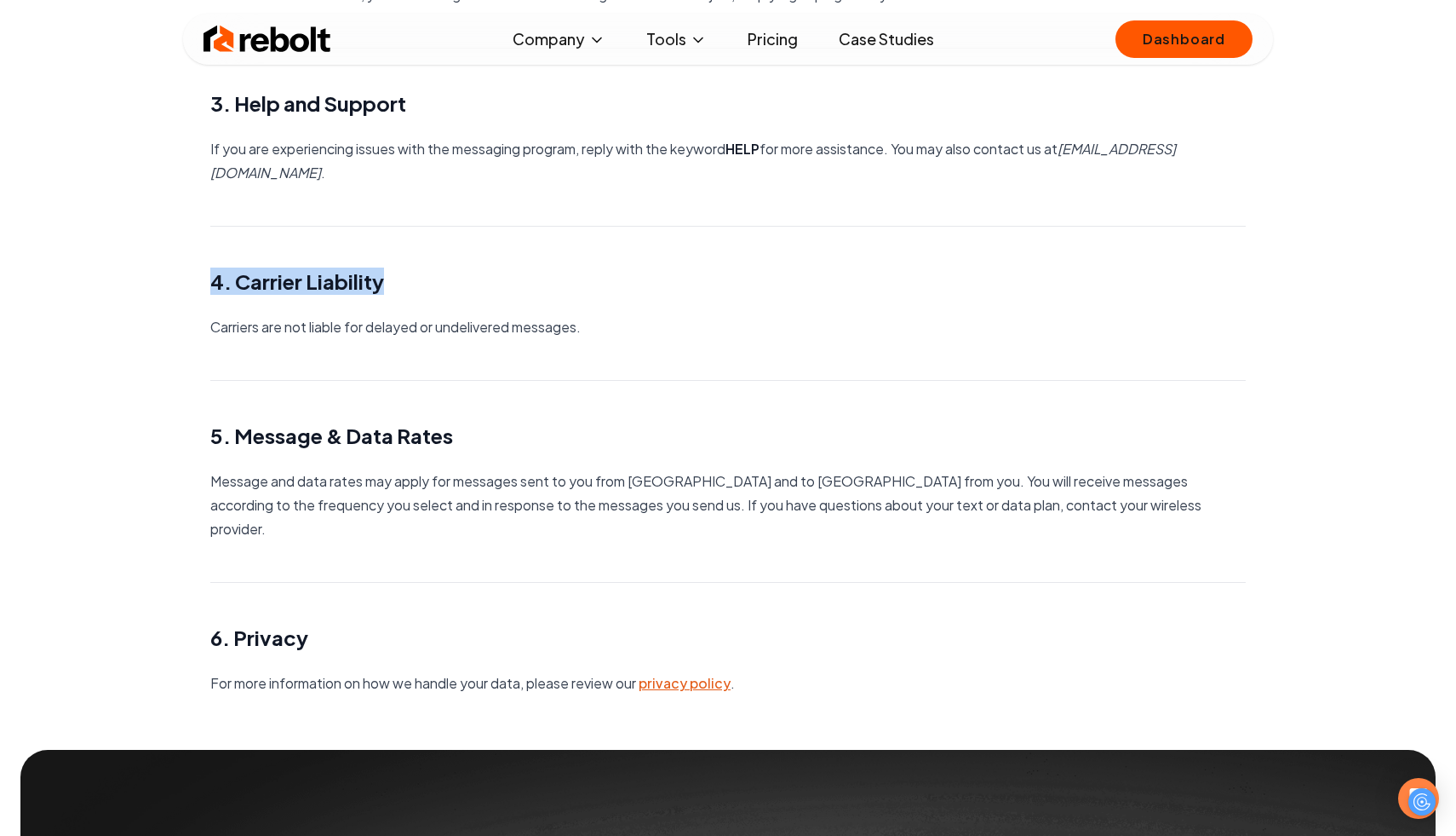
drag, startPoint x: 598, startPoint y: 332, endPoint x: 551, endPoint y: 204, distance: 136.4
click at [551, 204] on main "SMS Terms of Service 1. Message Purpose Rebolt provides SMS reminders on a sche…" at bounding box center [728, 105] width 1090 height 1181
click at [629, 315] on p "Carriers are not liable for delayed or undelivered messages." at bounding box center [728, 326] width 1035 height 24
drag, startPoint x: 533, startPoint y: 224, endPoint x: 633, endPoint y: 340, distance: 153.2
click at [633, 340] on main "SMS Terms of Service 1. Message Purpose Rebolt provides SMS reminders on a sche…" at bounding box center [728, 105] width 1090 height 1181
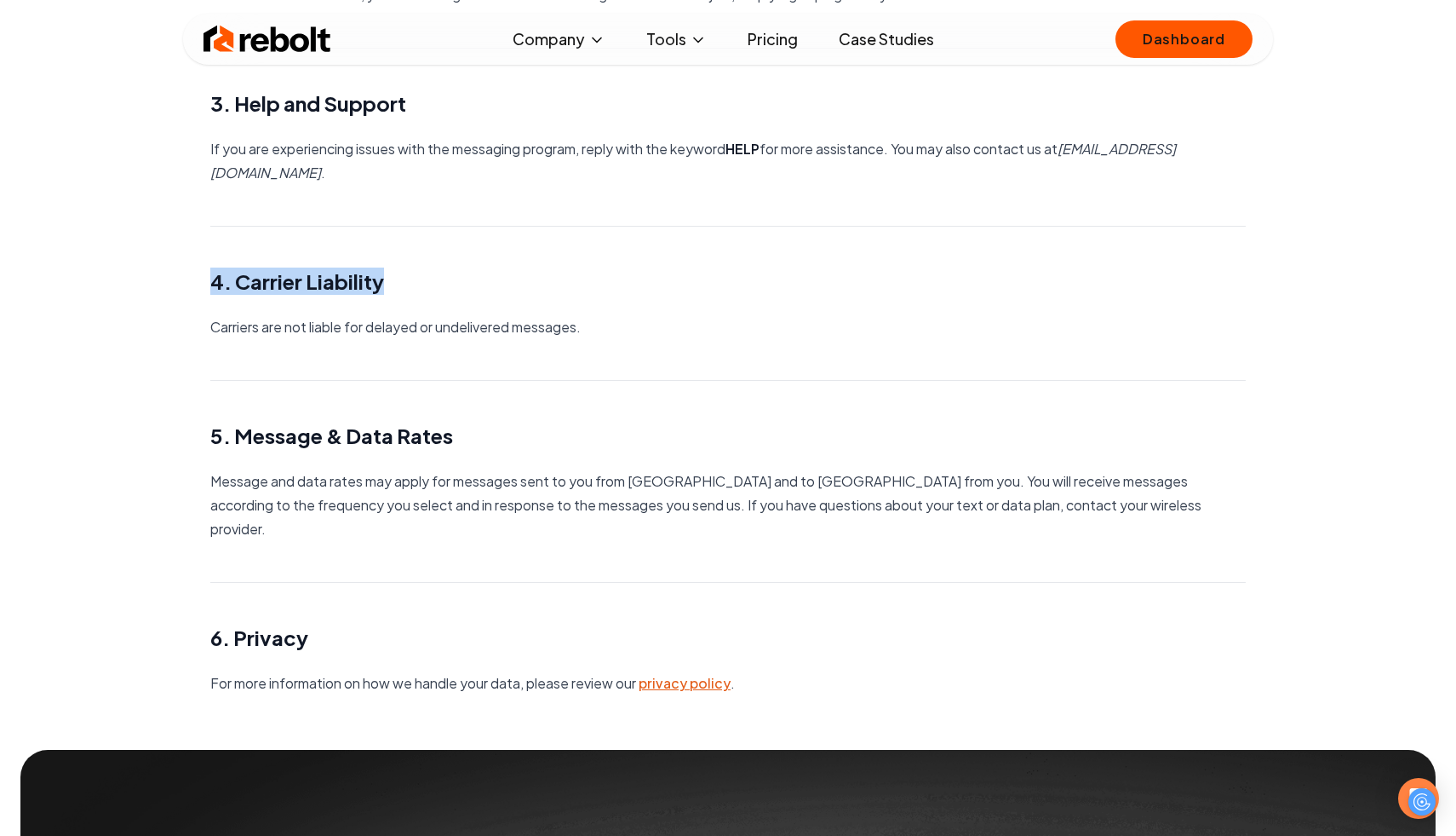
click at [633, 340] on main "SMS Terms of Service 1. Message Purpose Rebolt provides SMS reminders on a sche…" at bounding box center [728, 105] width 1090 height 1181
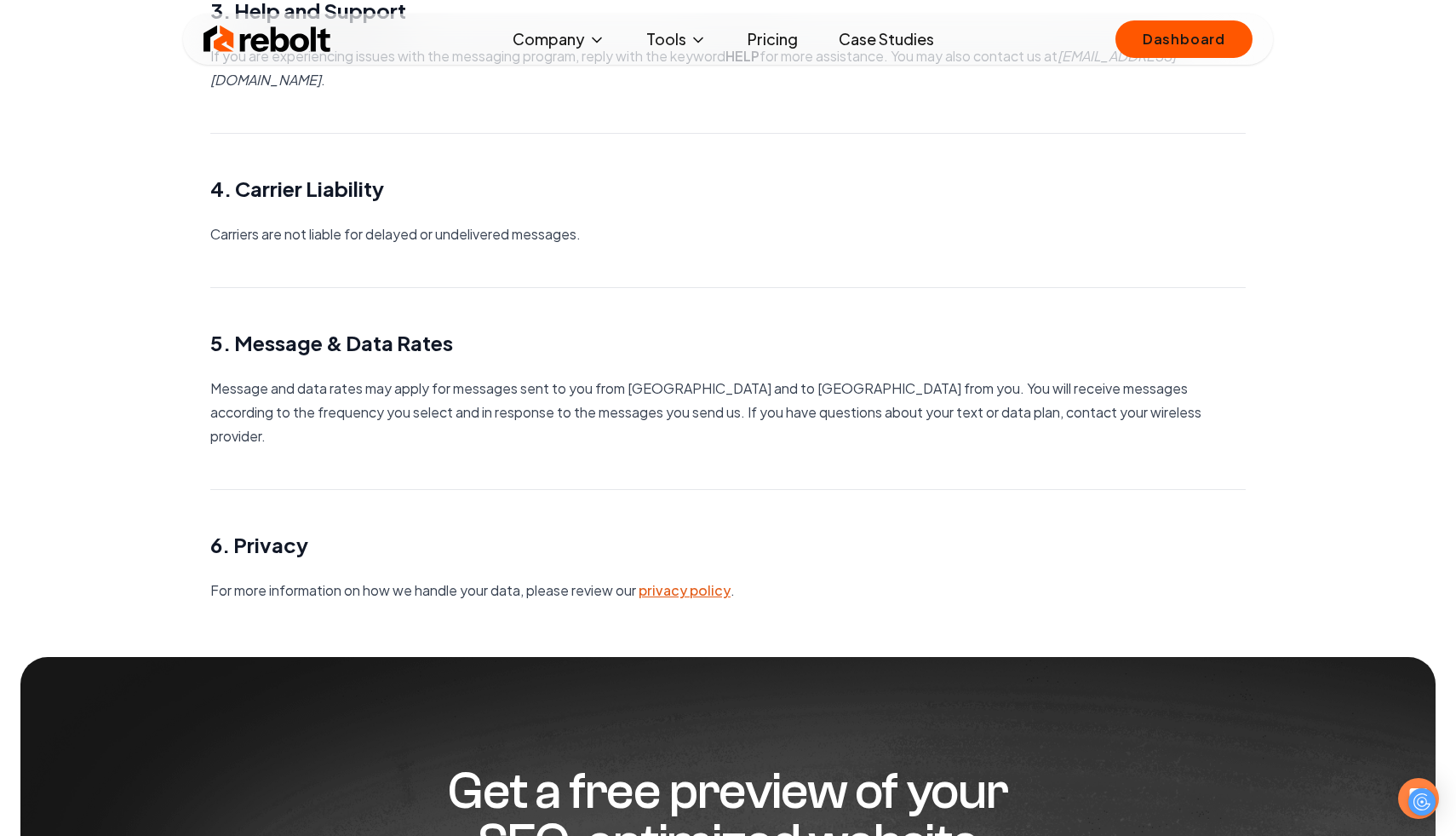
scroll to position [582, 0]
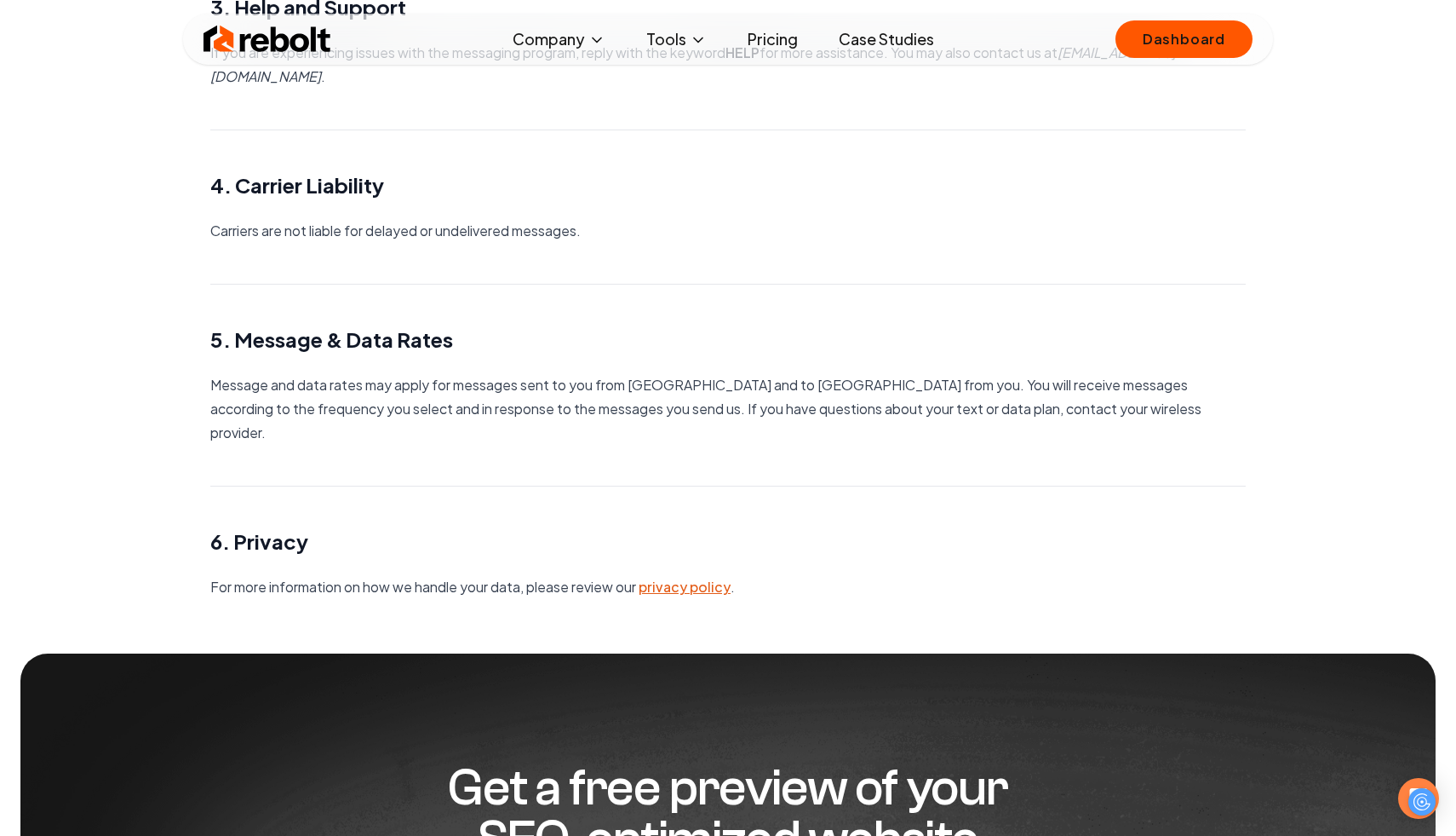
drag, startPoint x: 633, startPoint y: 340, endPoint x: 732, endPoint y: 448, distance: 146.5
click at [732, 448] on main "SMS Terms of Service 1. Message Purpose Rebolt provides SMS reminders on a sche…" at bounding box center [728, 9] width 1090 height 1181
